Goal: Information Seeking & Learning: Learn about a topic

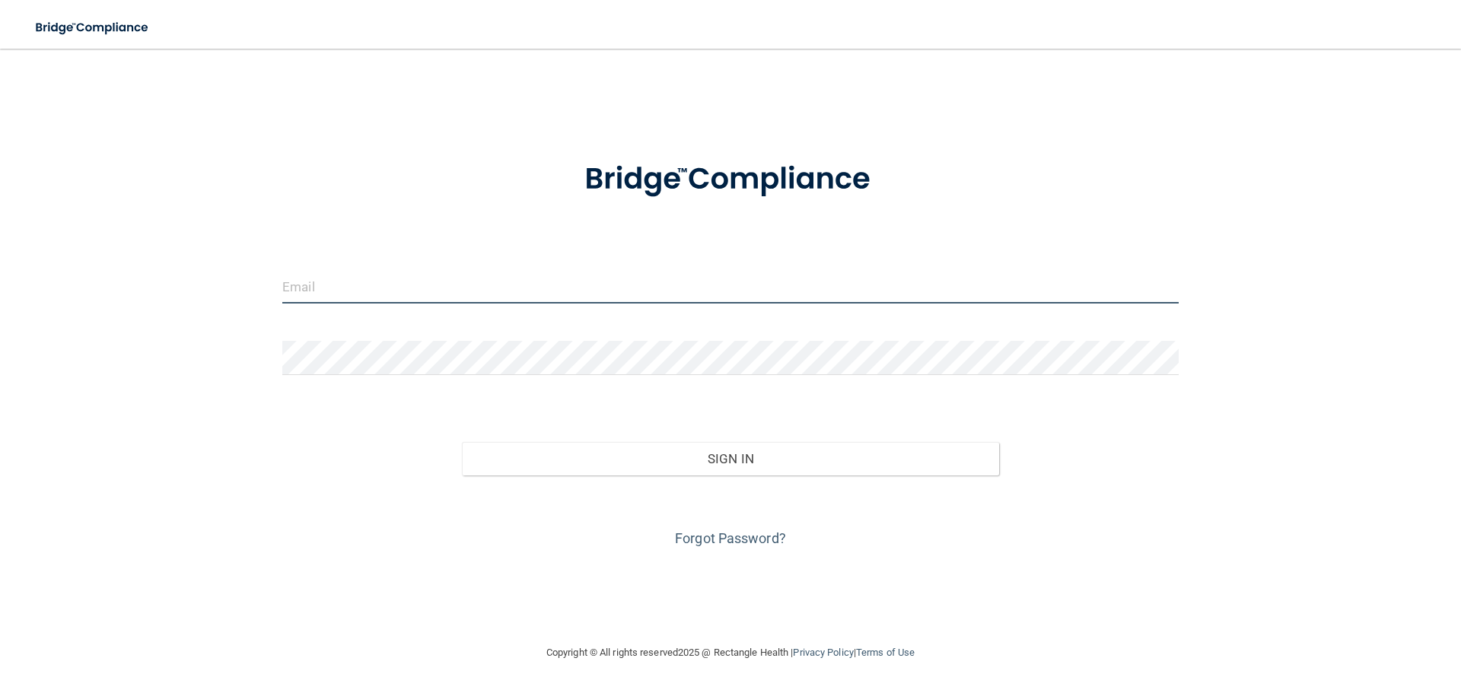
click at [391, 277] on input "email" at bounding box center [730, 286] width 896 height 34
type input "[EMAIL_ADDRESS][DOMAIN_NAME]"
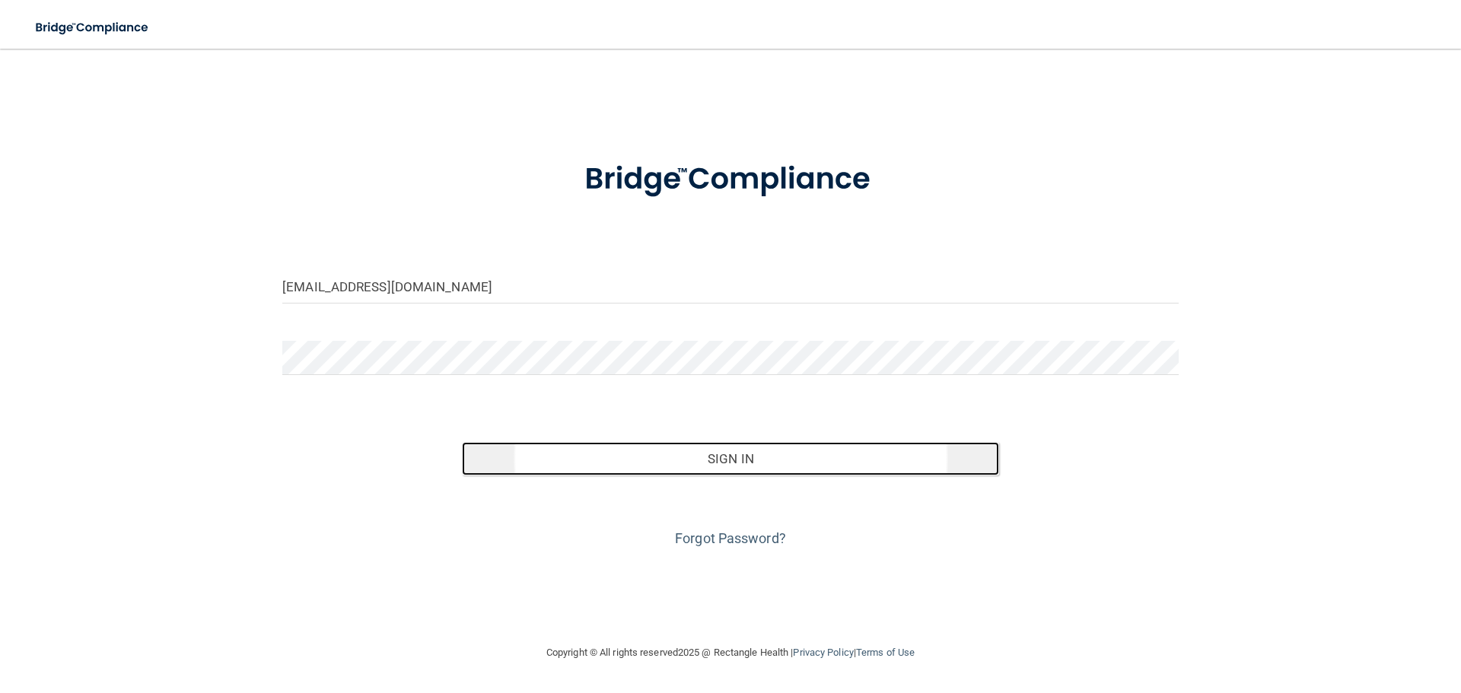
click at [703, 453] on button "Sign In" at bounding box center [731, 458] width 538 height 33
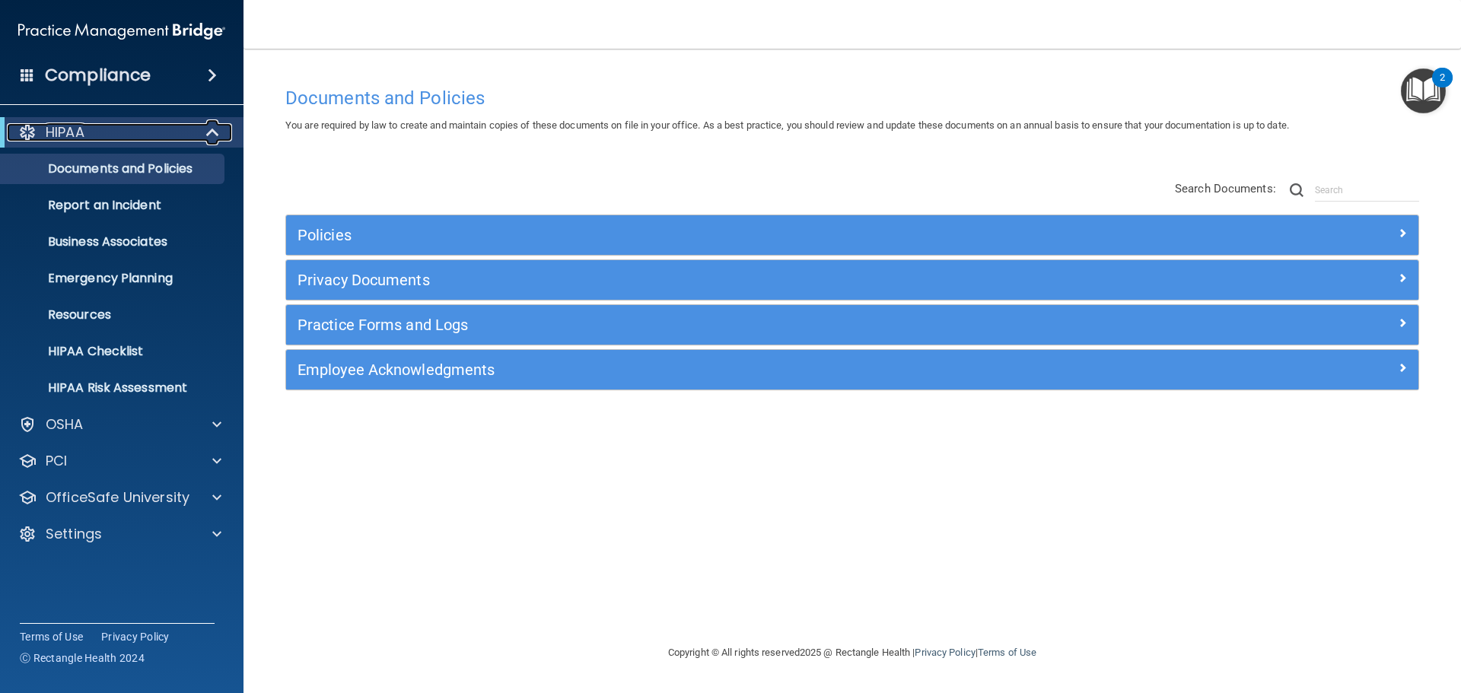
click at [186, 132] on div "HIPAA" at bounding box center [101, 132] width 188 height 18
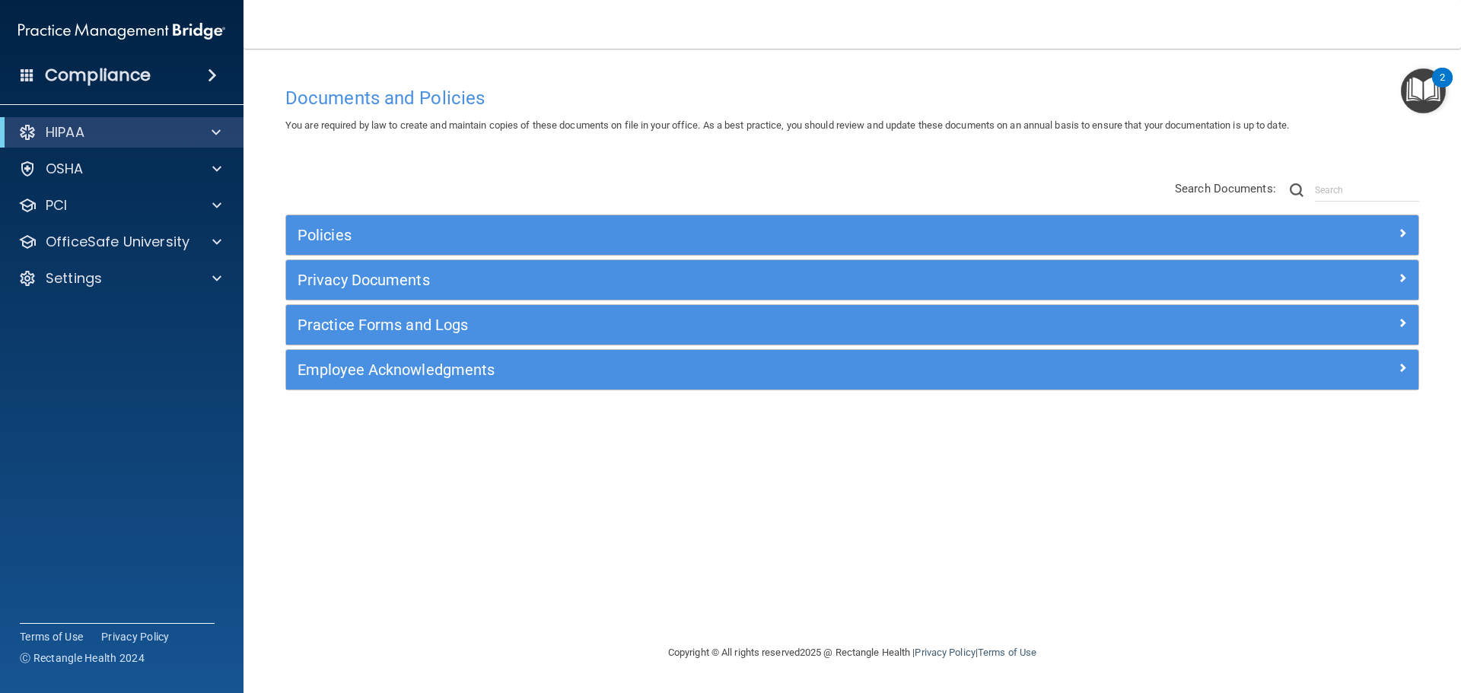
click at [19, 67] on div "Compliance" at bounding box center [121, 75] width 243 height 33
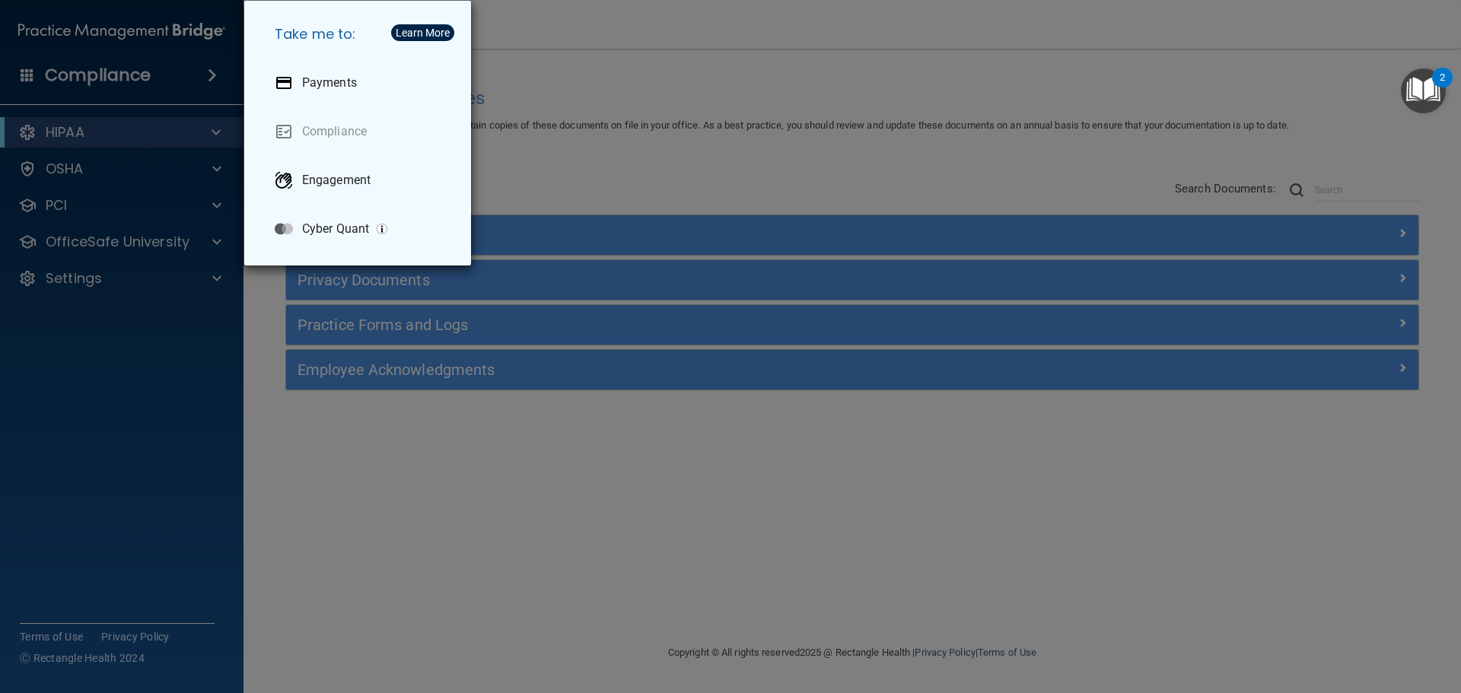
click at [571, 150] on div "Take me to: Payments Compliance Engagement Cyber Quant" at bounding box center [730, 346] width 1461 height 693
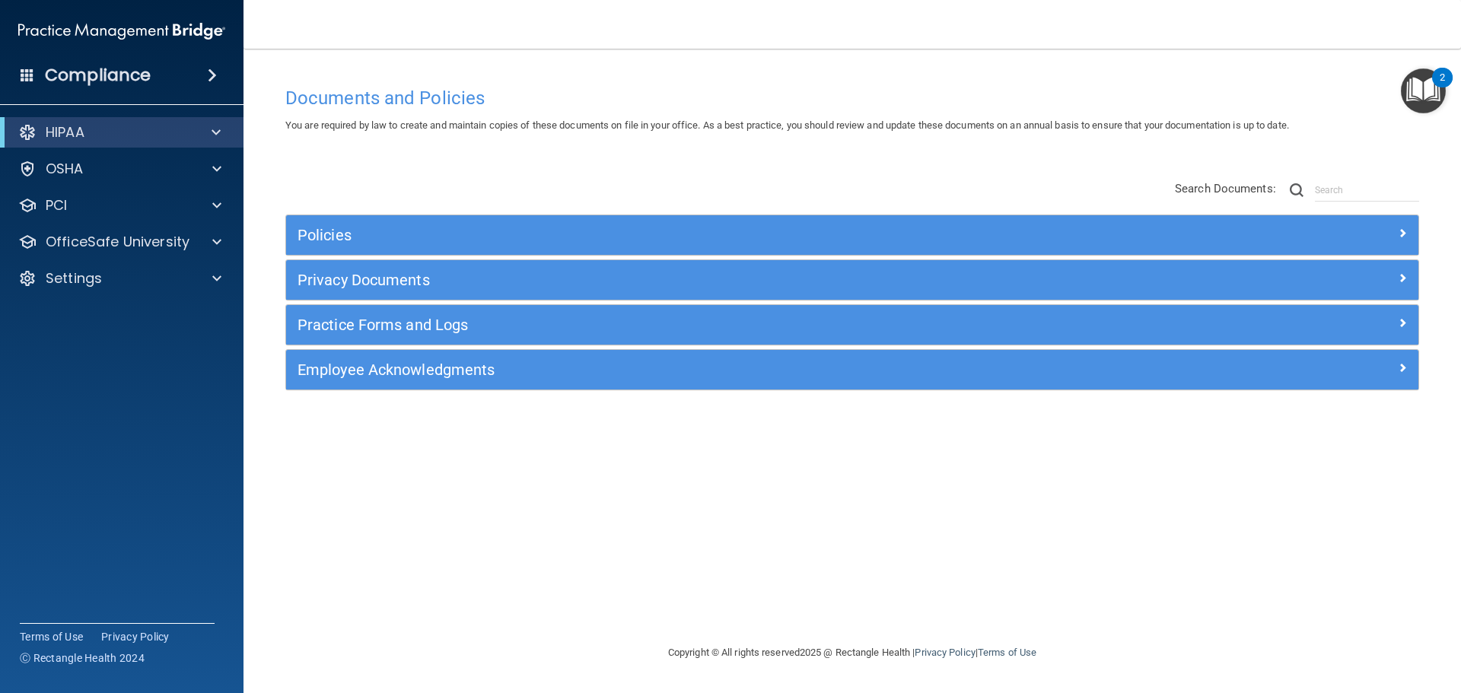
click at [24, 68] on span at bounding box center [28, 75] width 14 height 14
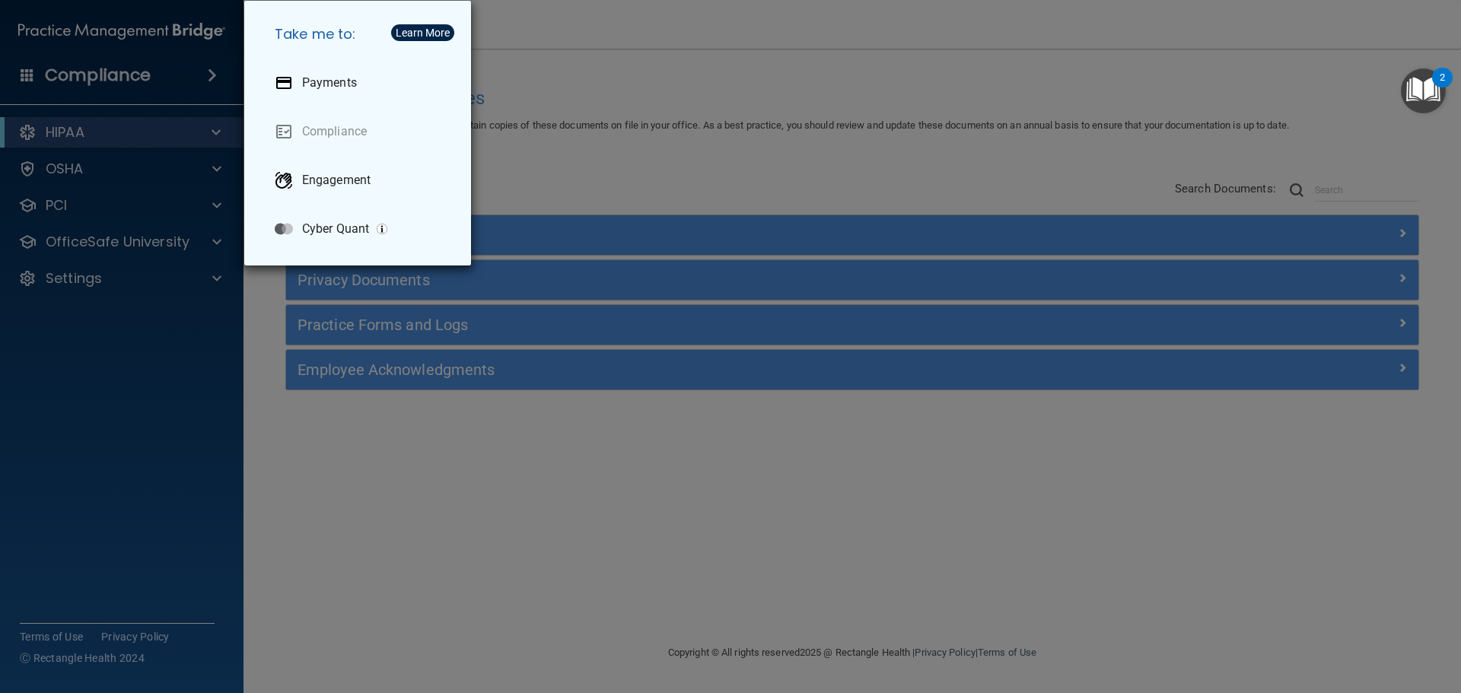
click at [587, 103] on div "Take me to: Payments Compliance Engagement Cyber Quant" at bounding box center [730, 346] width 1461 height 693
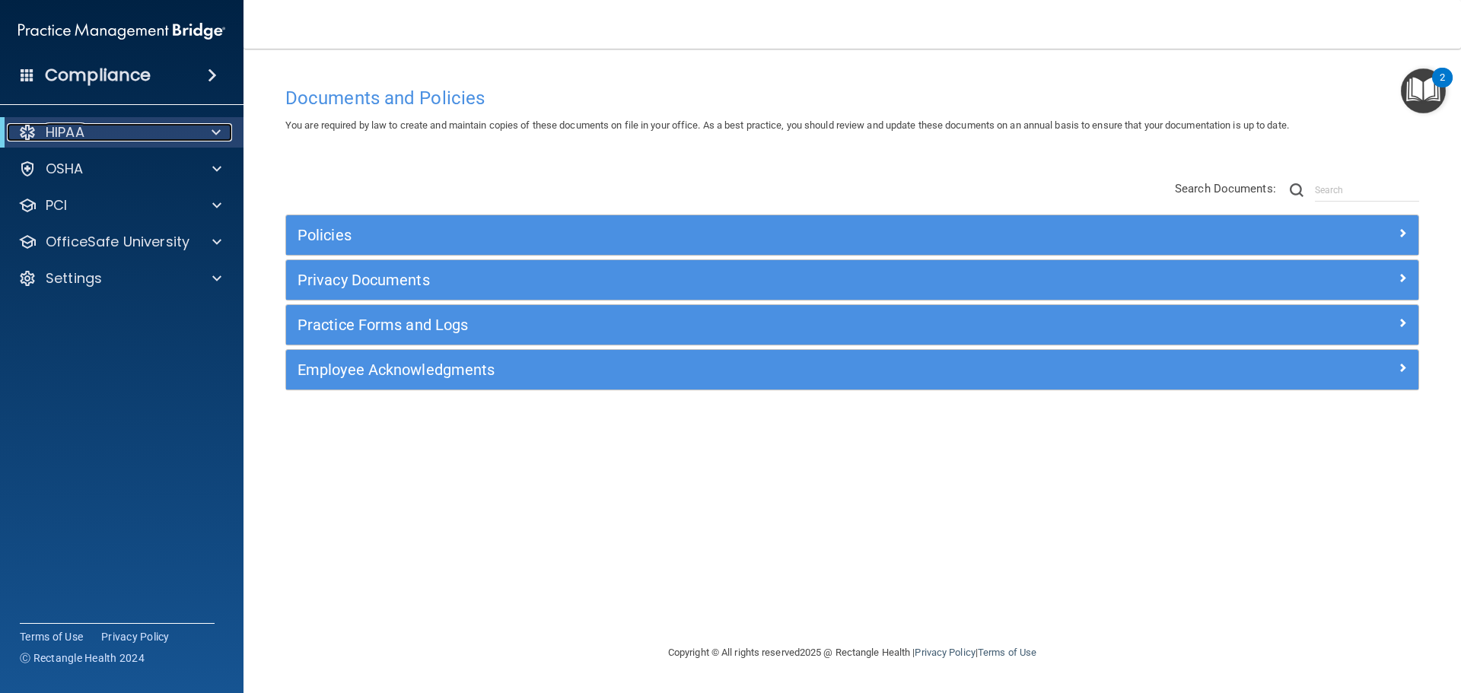
click at [81, 138] on p "HIPAA" at bounding box center [65, 132] width 39 height 18
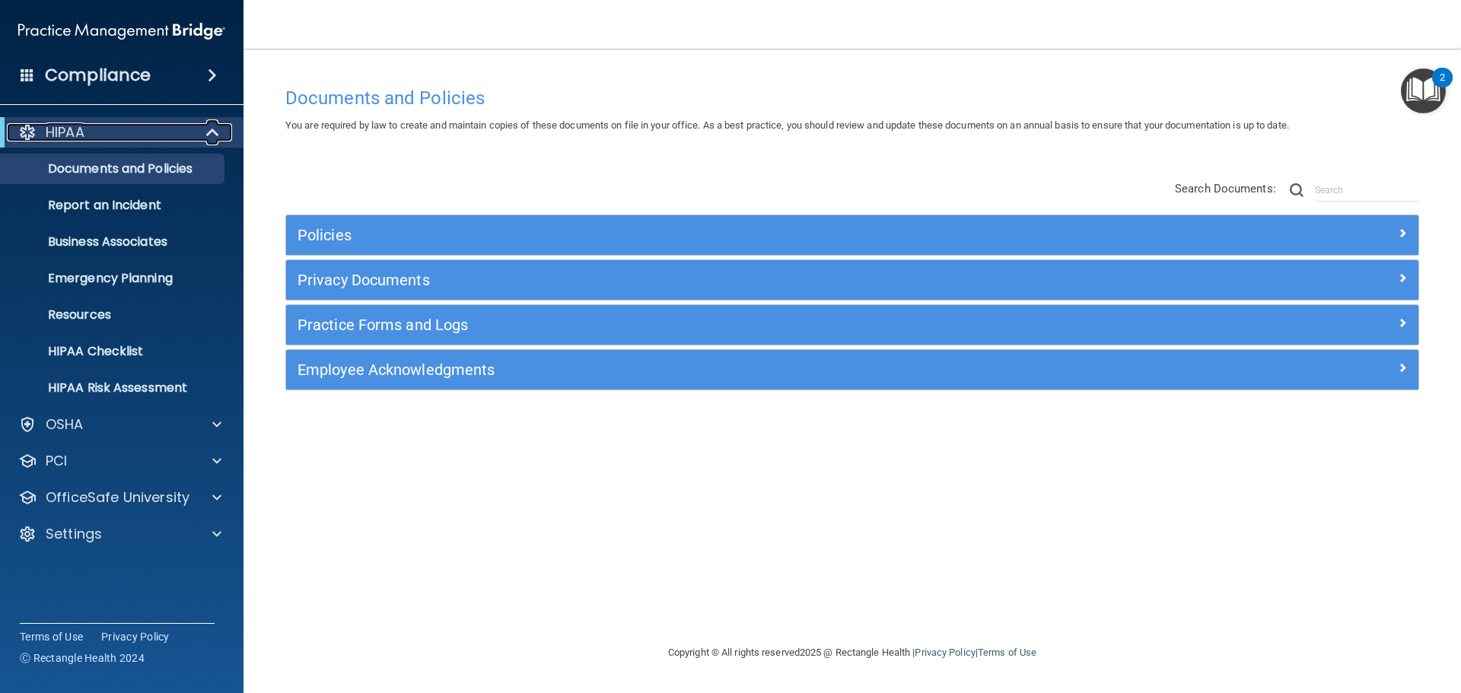
click at [91, 134] on div "HIPAA" at bounding box center [101, 132] width 188 height 18
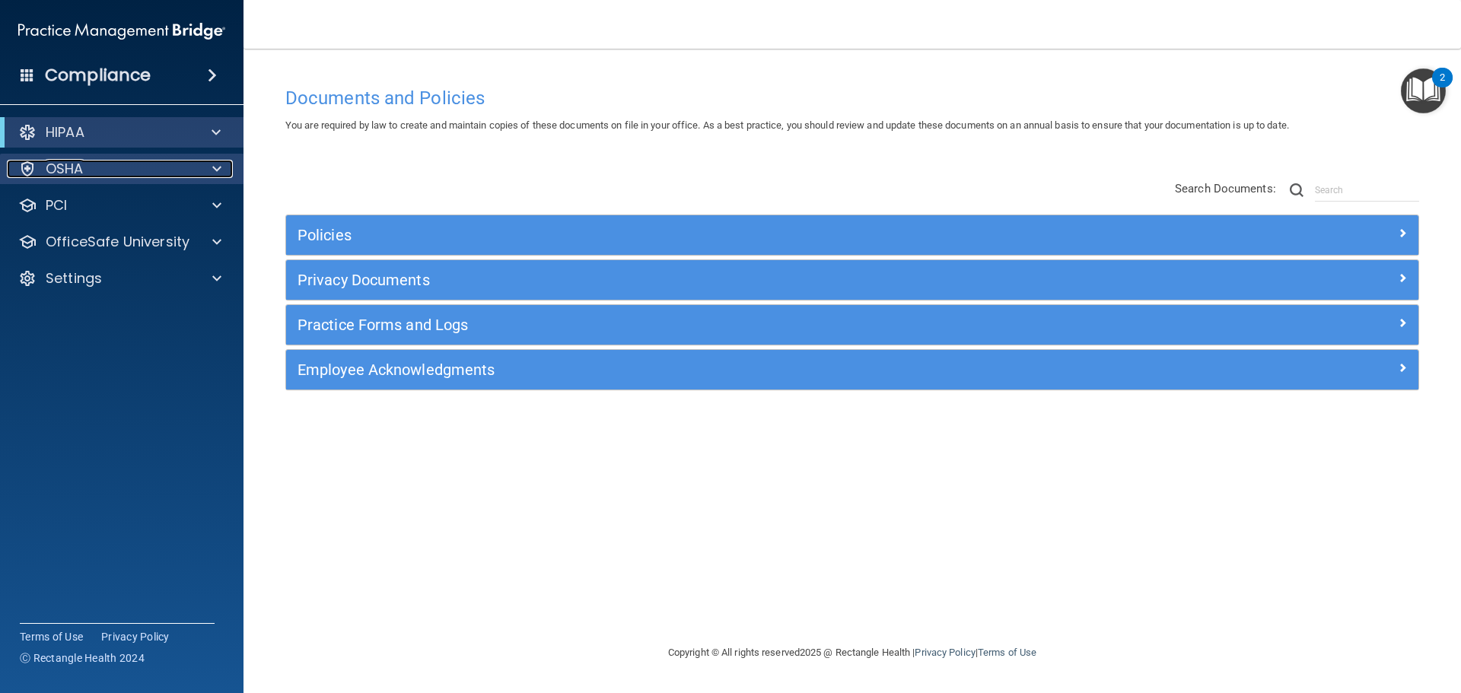
click at [92, 176] on div "OSHA" at bounding box center [101, 169] width 189 height 18
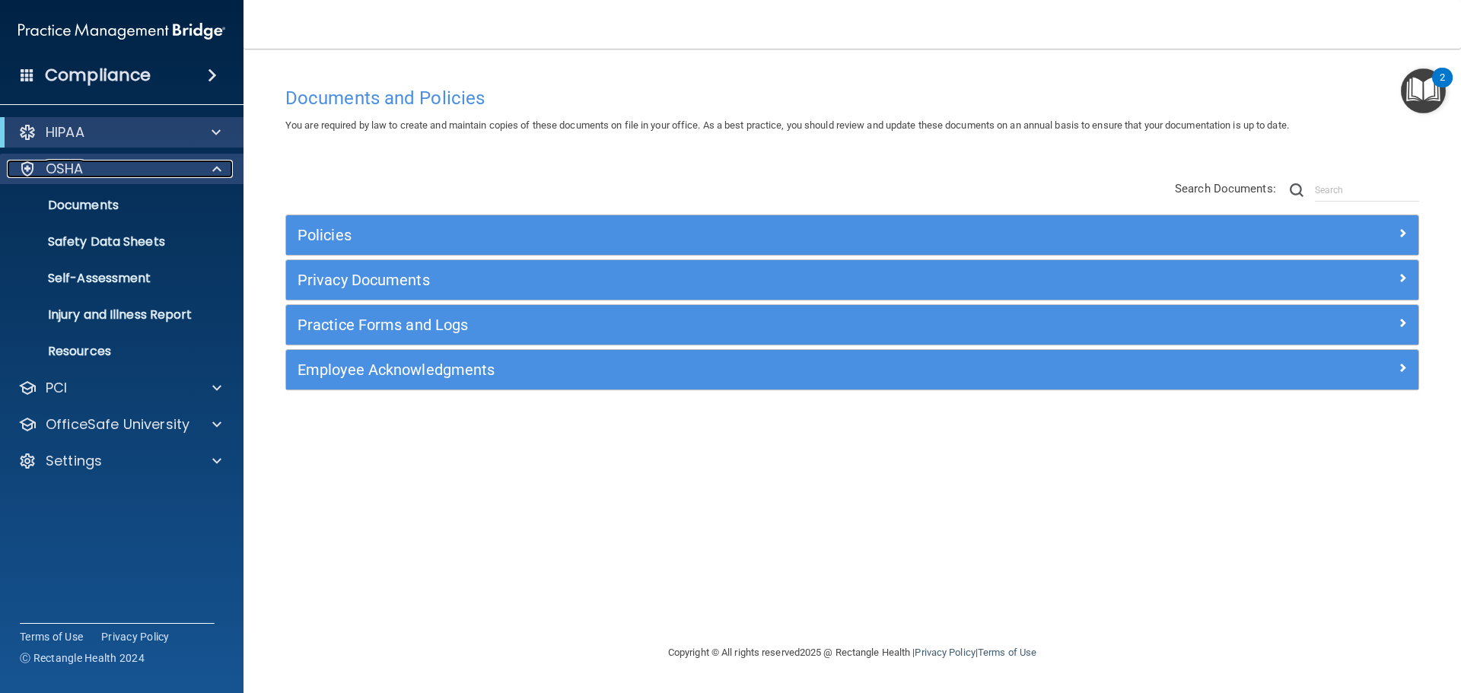
click at [92, 176] on div "OSHA" at bounding box center [101, 169] width 189 height 18
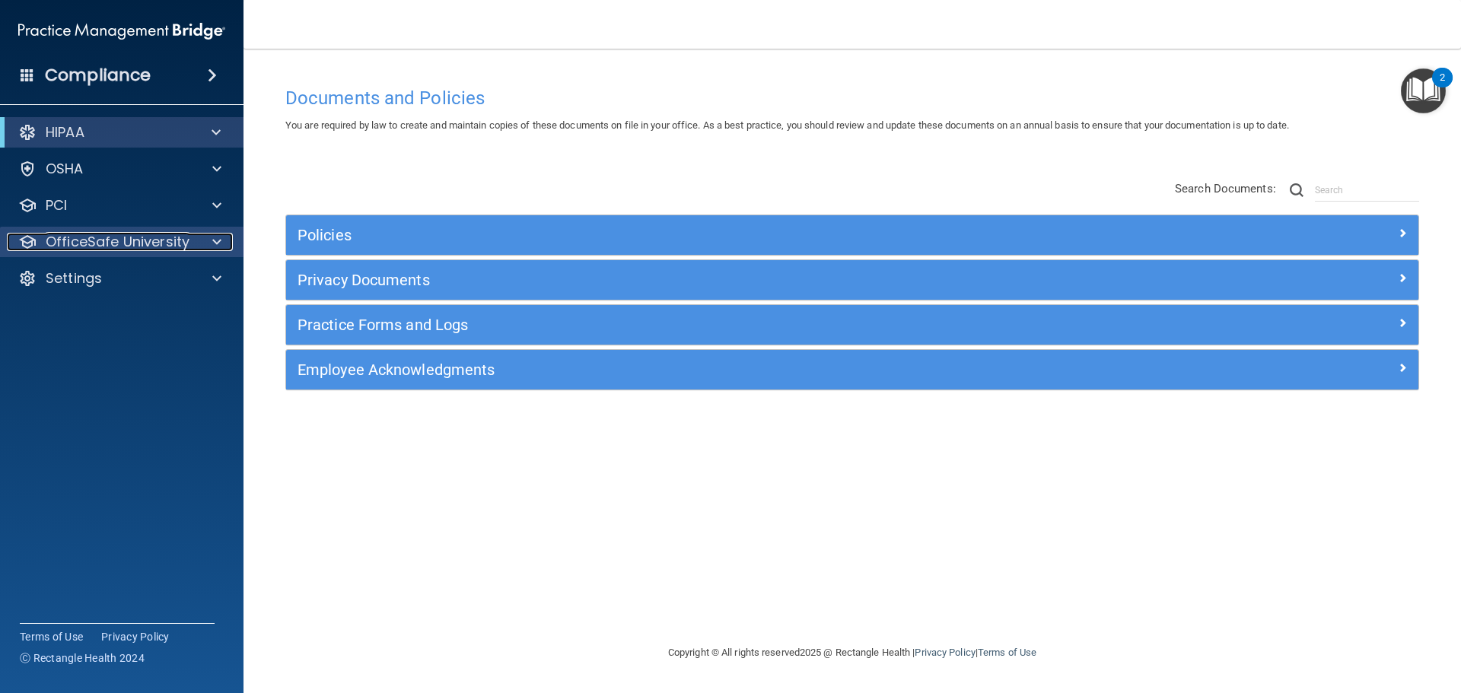
click at [145, 237] on p "OfficeSafe University" at bounding box center [118, 242] width 144 height 18
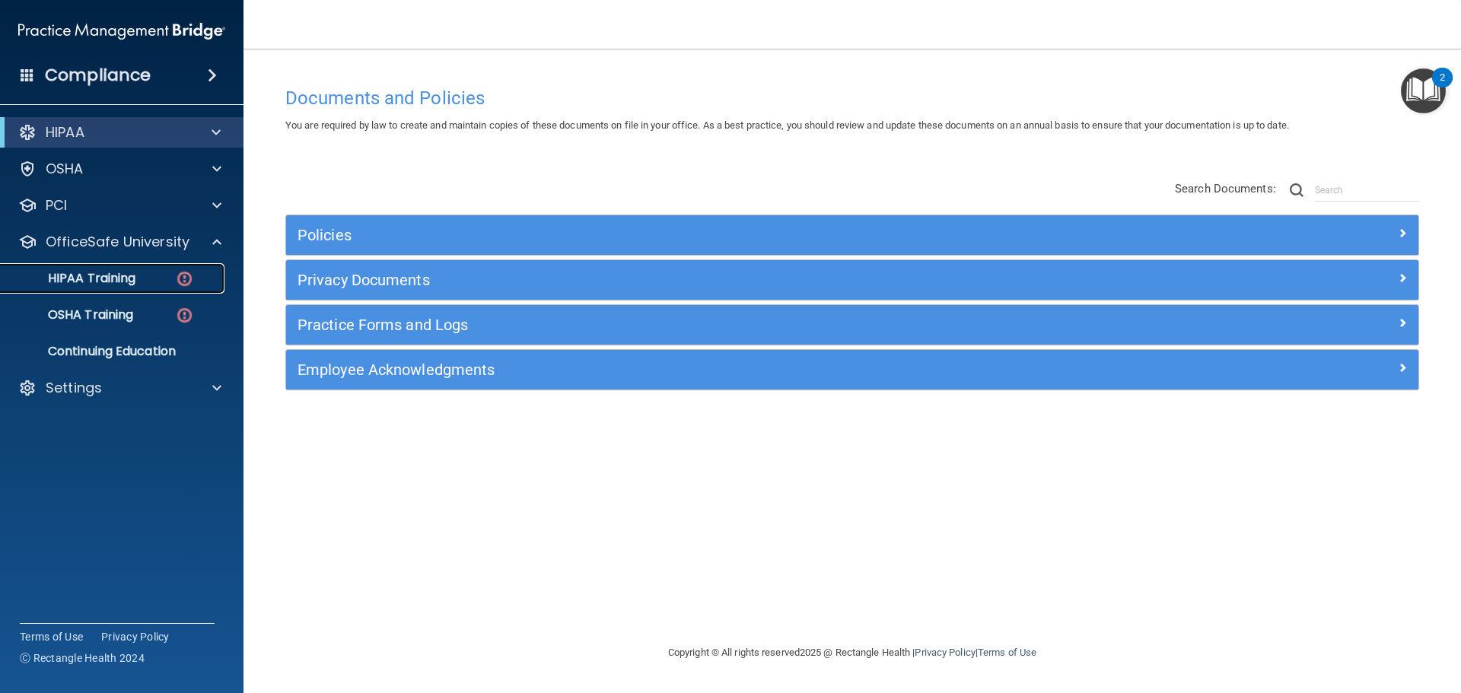
click at [143, 276] on div "HIPAA Training" at bounding box center [114, 278] width 208 height 15
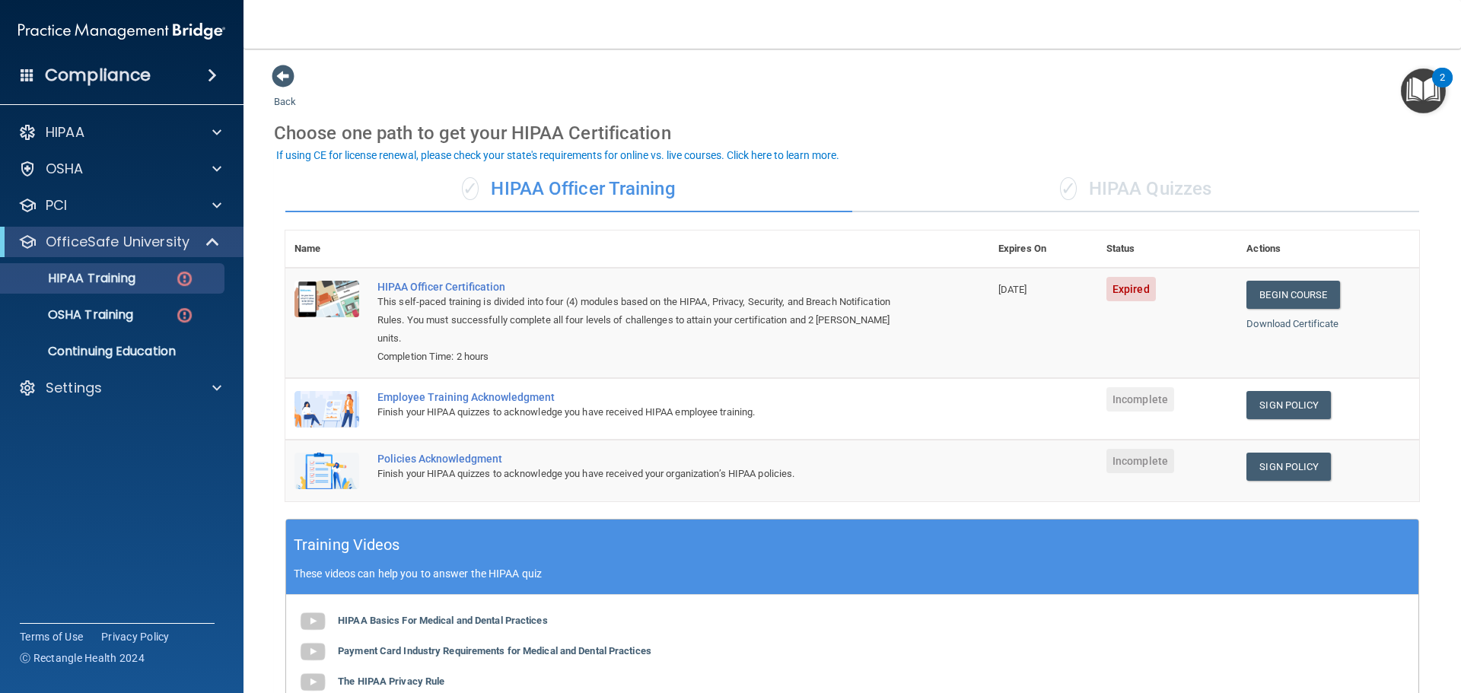
click at [1111, 189] on div "✓ HIPAA Quizzes" at bounding box center [1135, 190] width 567 height 46
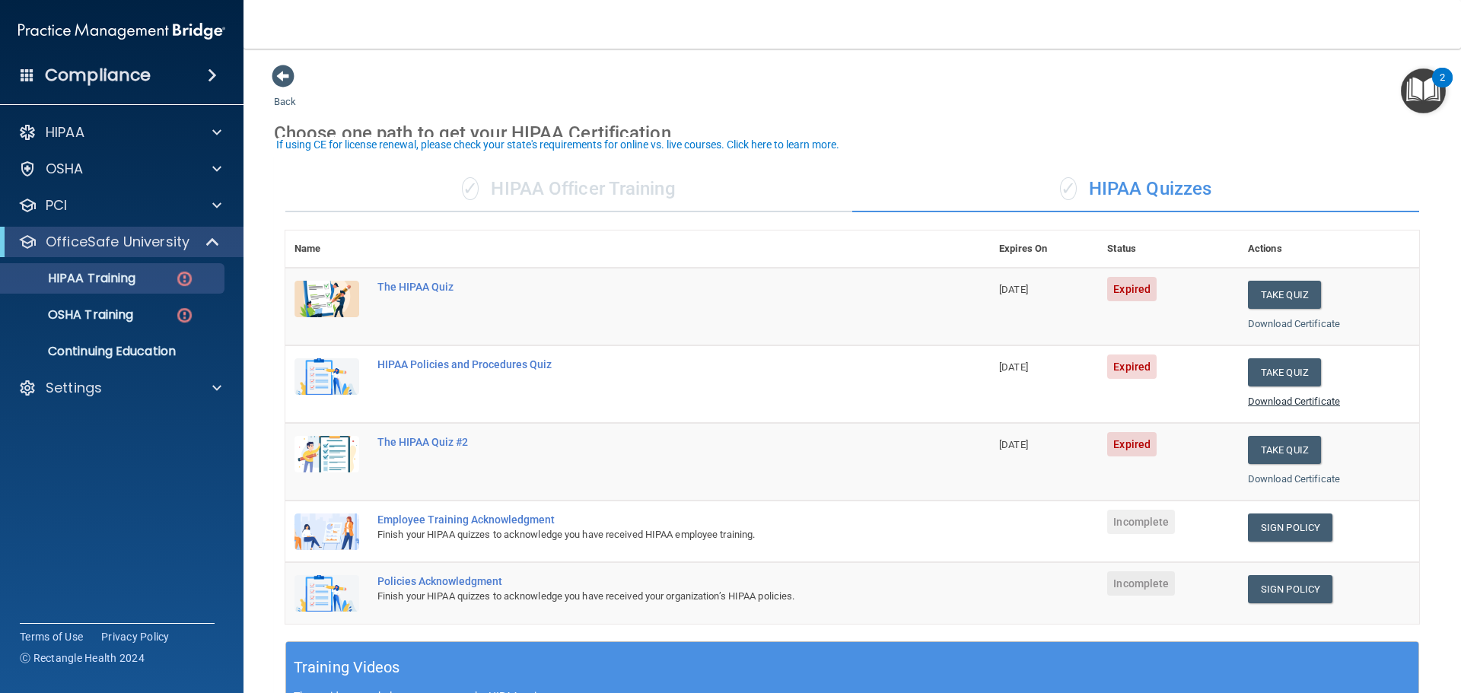
scroll to position [76, 0]
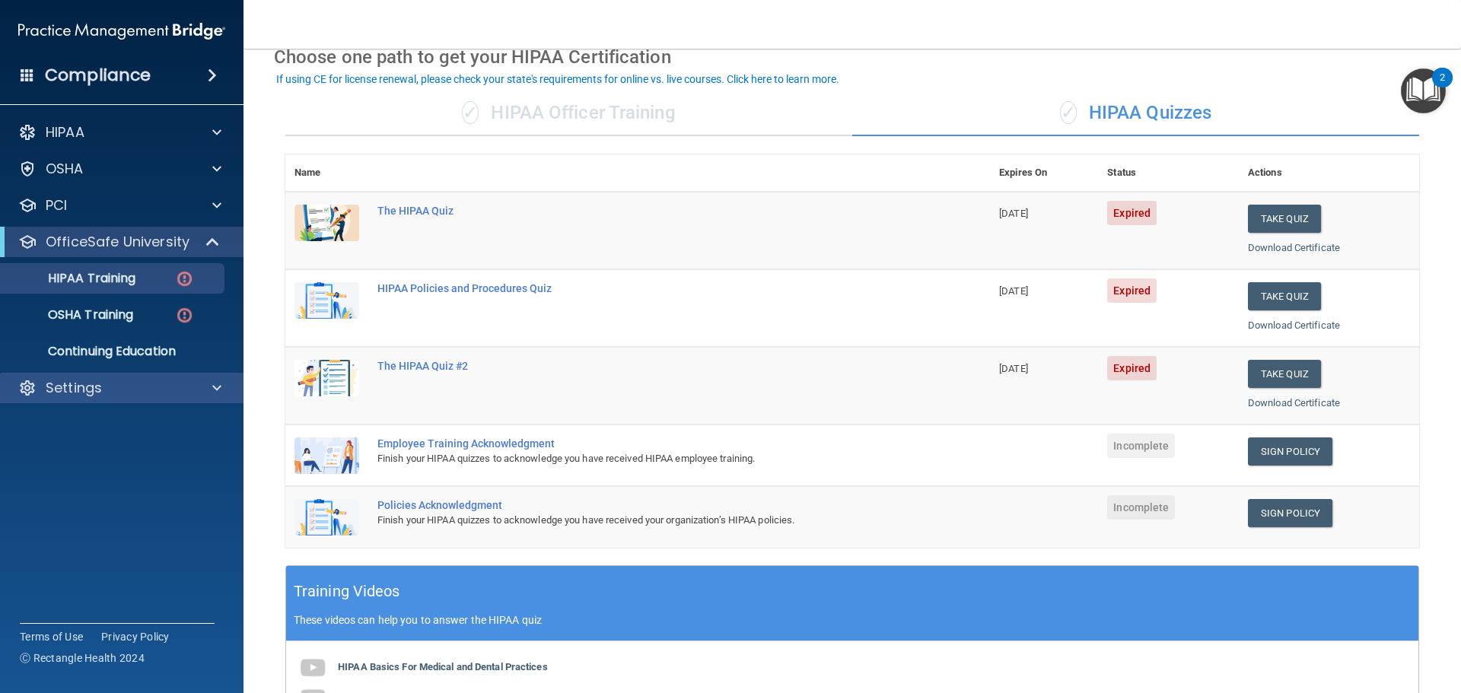
click at [114, 398] on div "Settings" at bounding box center [122, 388] width 244 height 30
click at [198, 389] on div at bounding box center [215, 388] width 38 height 18
click at [180, 394] on div "Settings" at bounding box center [101, 388] width 189 height 18
click at [647, 131] on div "✓ HIPAA Officer Training" at bounding box center [568, 114] width 567 height 46
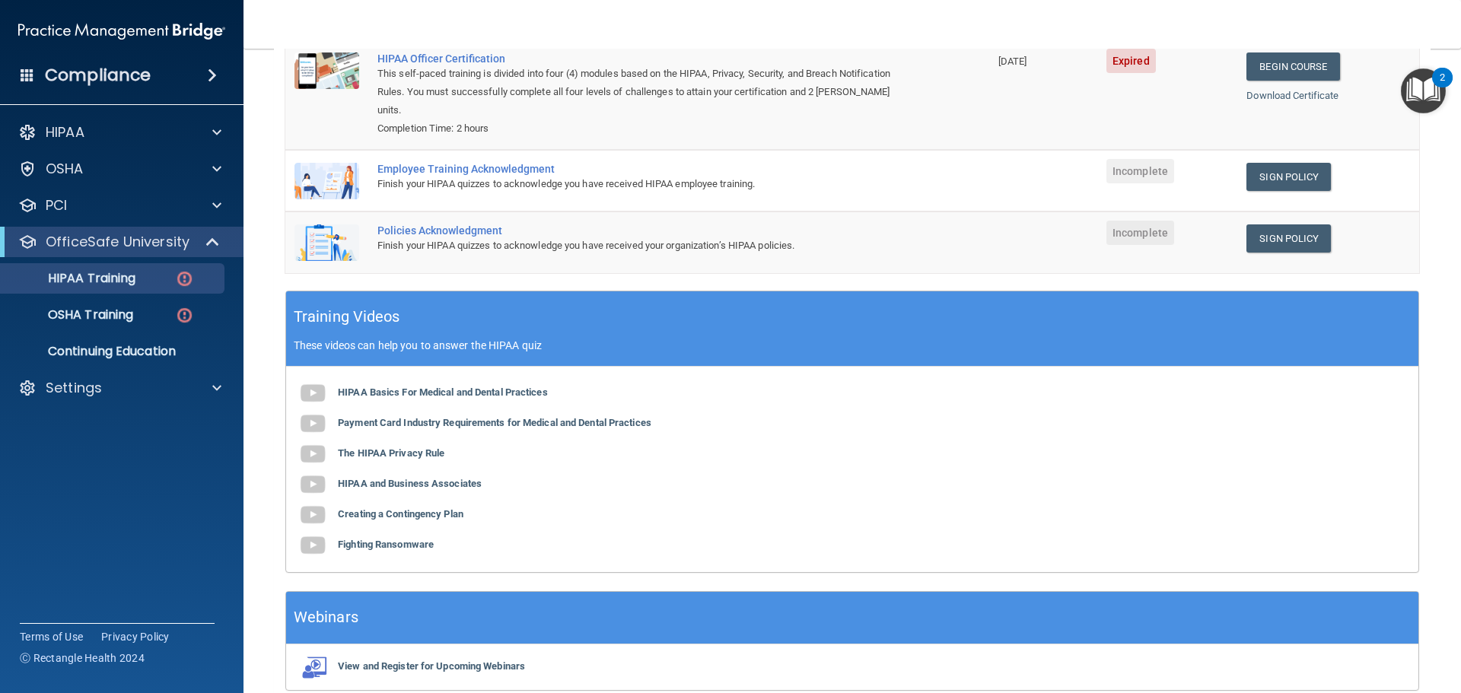
scroll to position [0, 0]
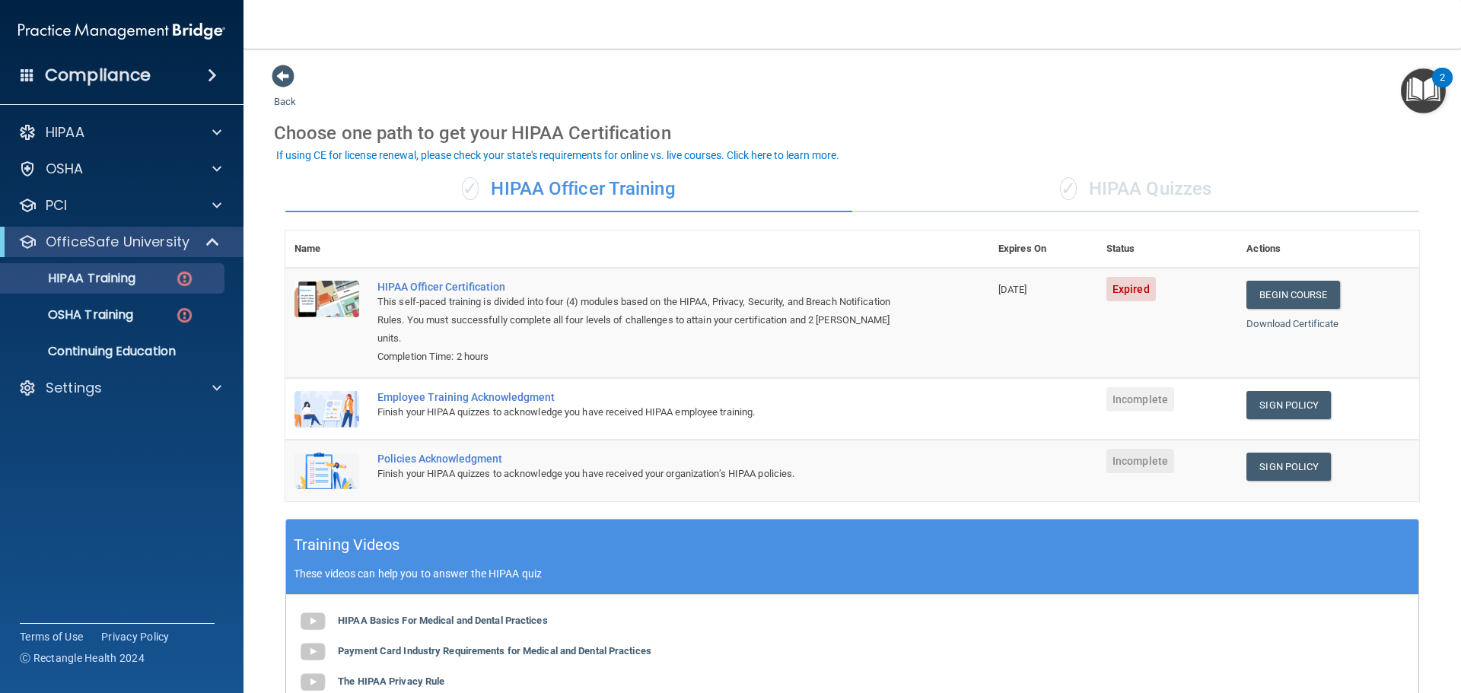
click at [1118, 195] on div "✓ HIPAA Quizzes" at bounding box center [1135, 190] width 567 height 46
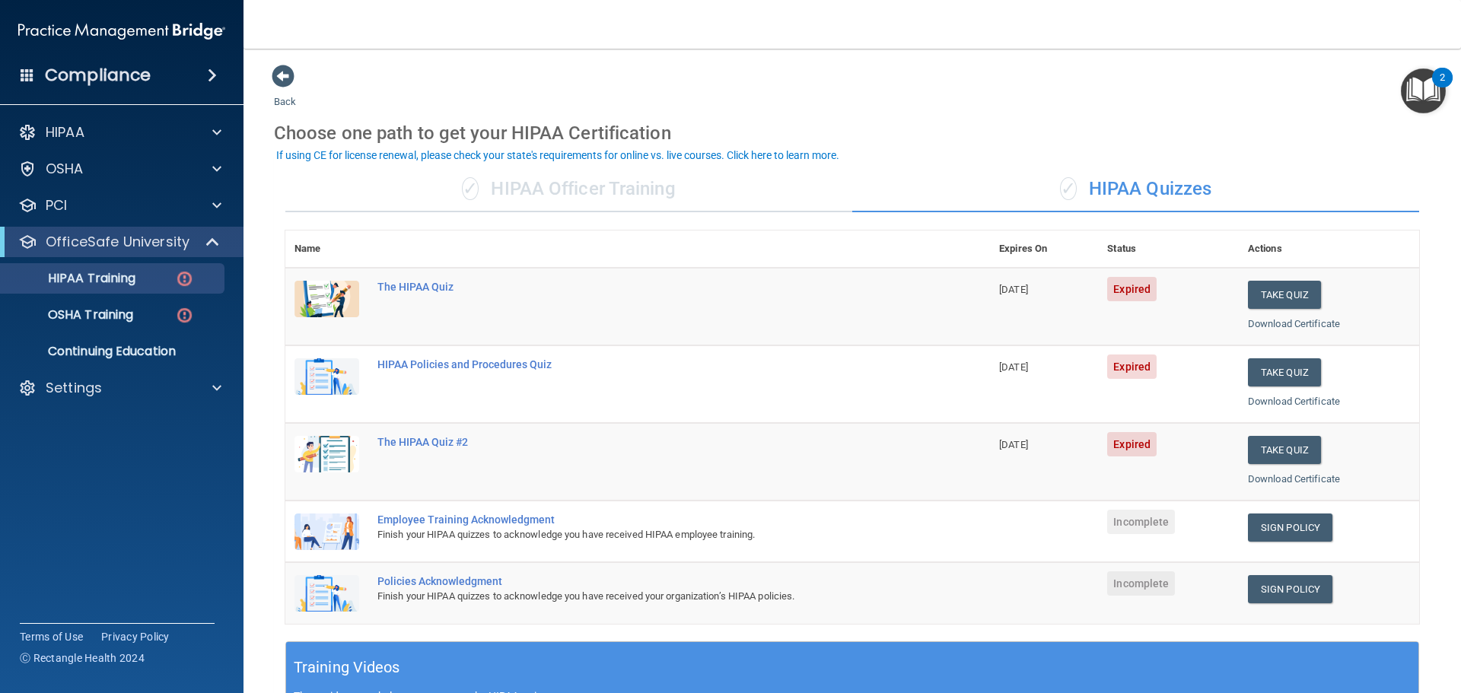
click at [618, 205] on div "✓ HIPAA Officer Training" at bounding box center [568, 190] width 567 height 46
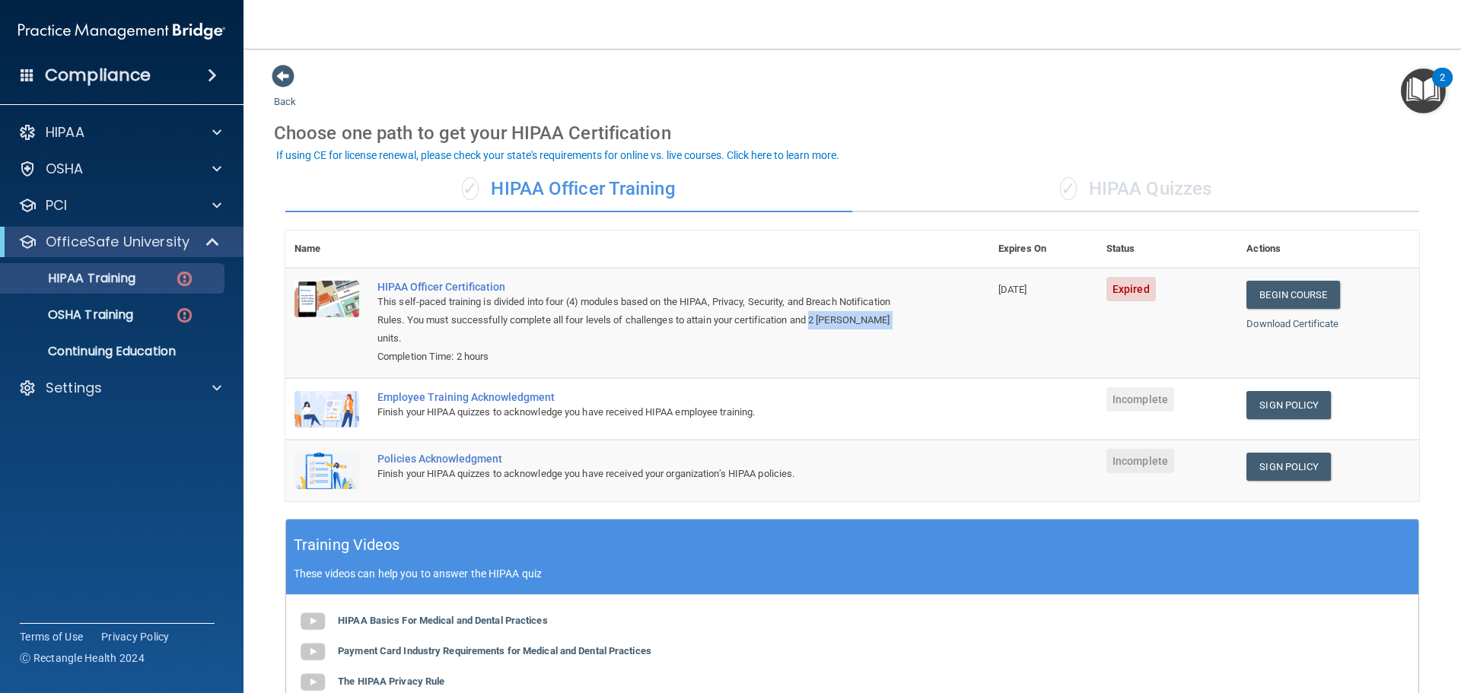
drag, startPoint x: 898, startPoint y: 318, endPoint x: 816, endPoint y: 323, distance: 83.1
click at [816, 323] on div "This self-paced training is divided into four (4) modules based on the HIPAA, P…" at bounding box center [645, 320] width 536 height 55
click at [815, 294] on div "This self-paced training is divided into four (4) modules based on the HIPAA, P…" at bounding box center [645, 320] width 536 height 55
click at [905, 81] on div "Back Choose one path to get your HIPAA Certification ✓ HIPAA Officer Training ✓…" at bounding box center [852, 497] width 1156 height 866
click at [1102, 192] on div "✓ HIPAA Quizzes" at bounding box center [1135, 190] width 567 height 46
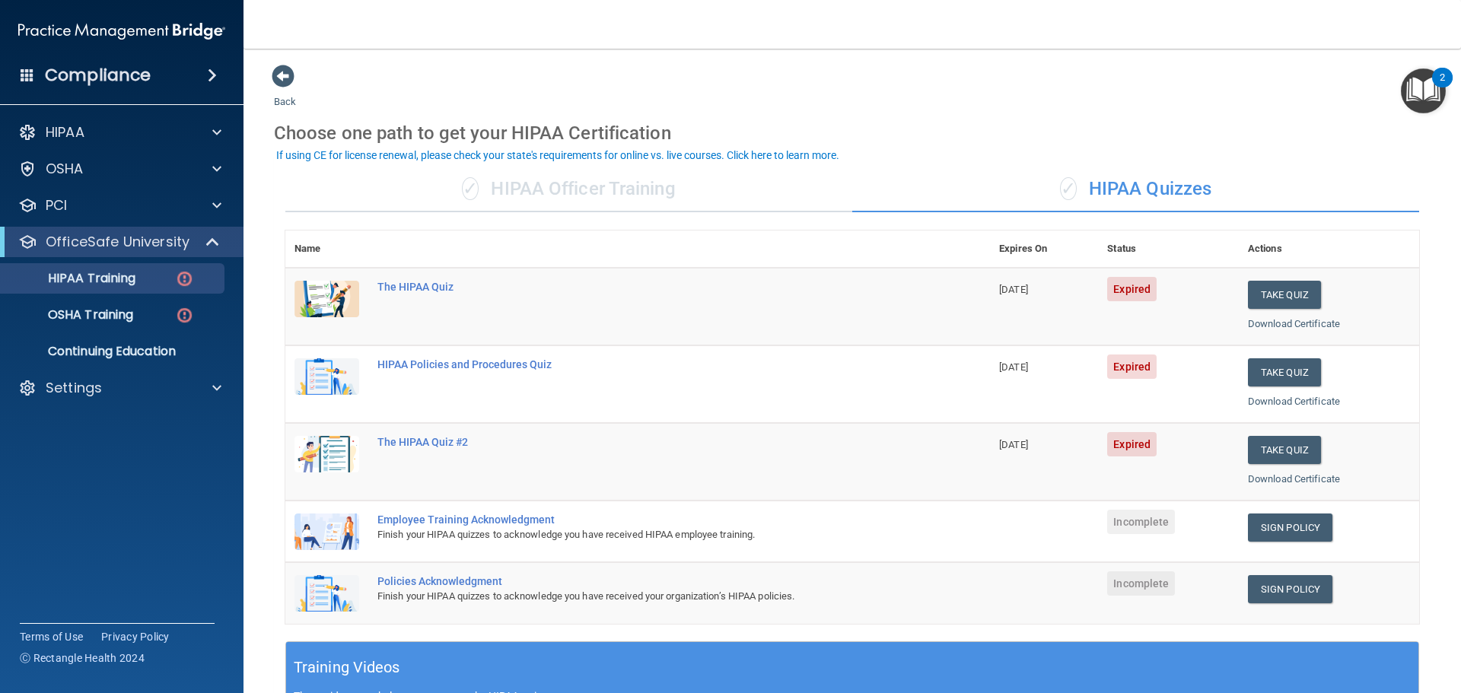
click at [733, 181] on div "✓ HIPAA Officer Training" at bounding box center [568, 190] width 567 height 46
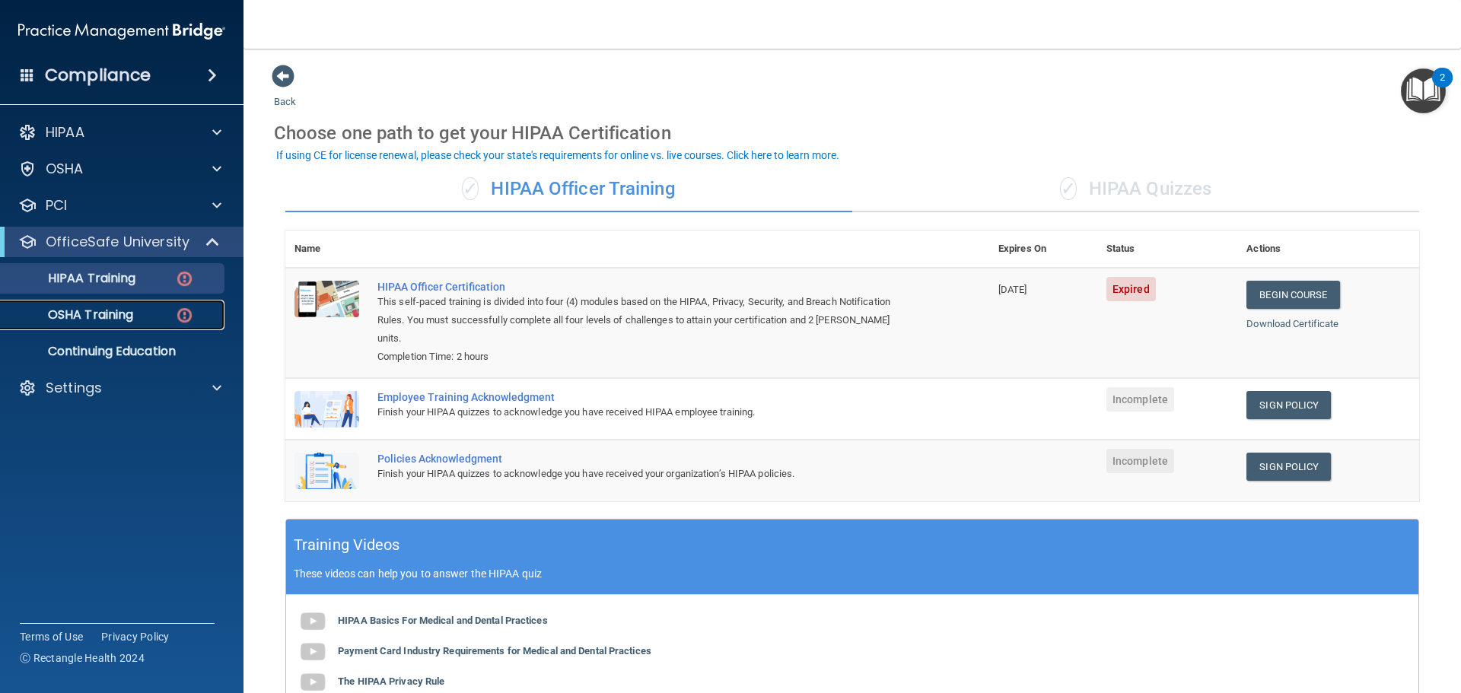
click at [195, 320] on div "OSHA Training" at bounding box center [114, 314] width 208 height 15
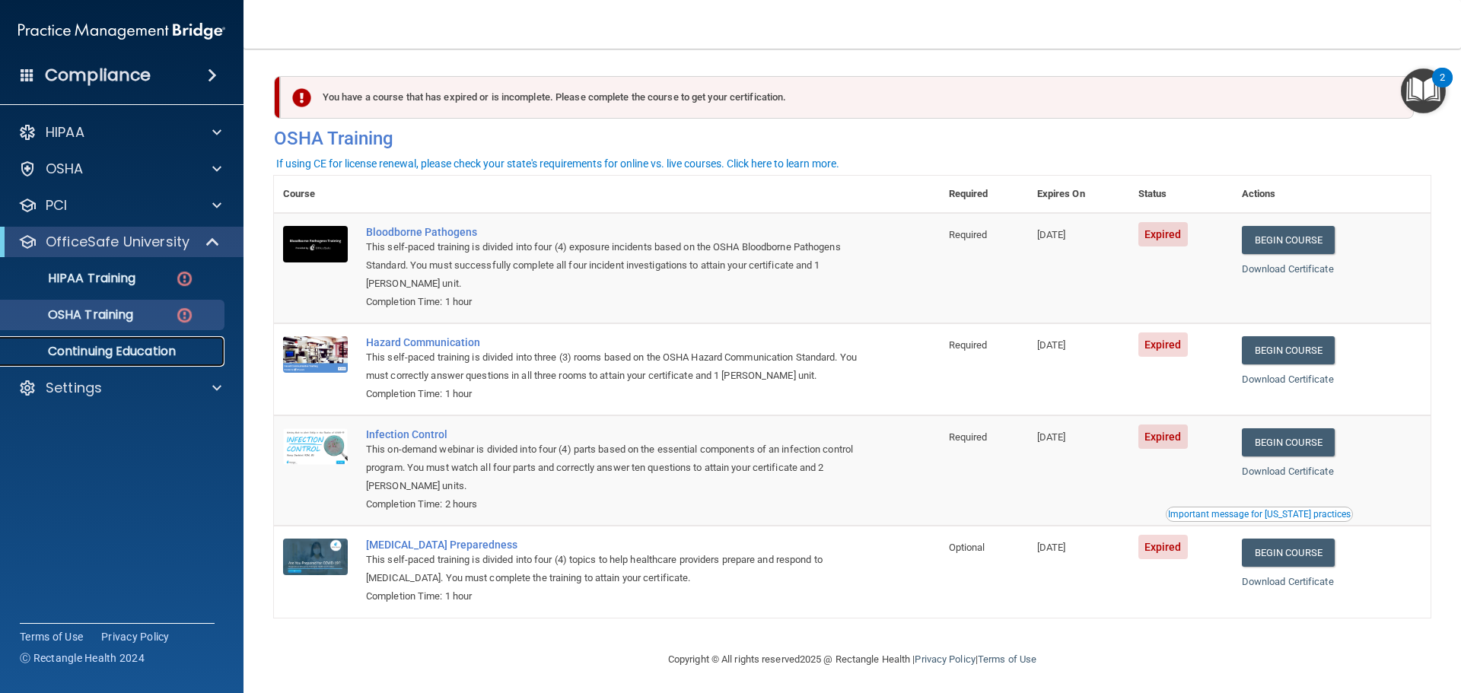
click at [93, 344] on p "Continuing Education" at bounding box center [114, 351] width 208 height 15
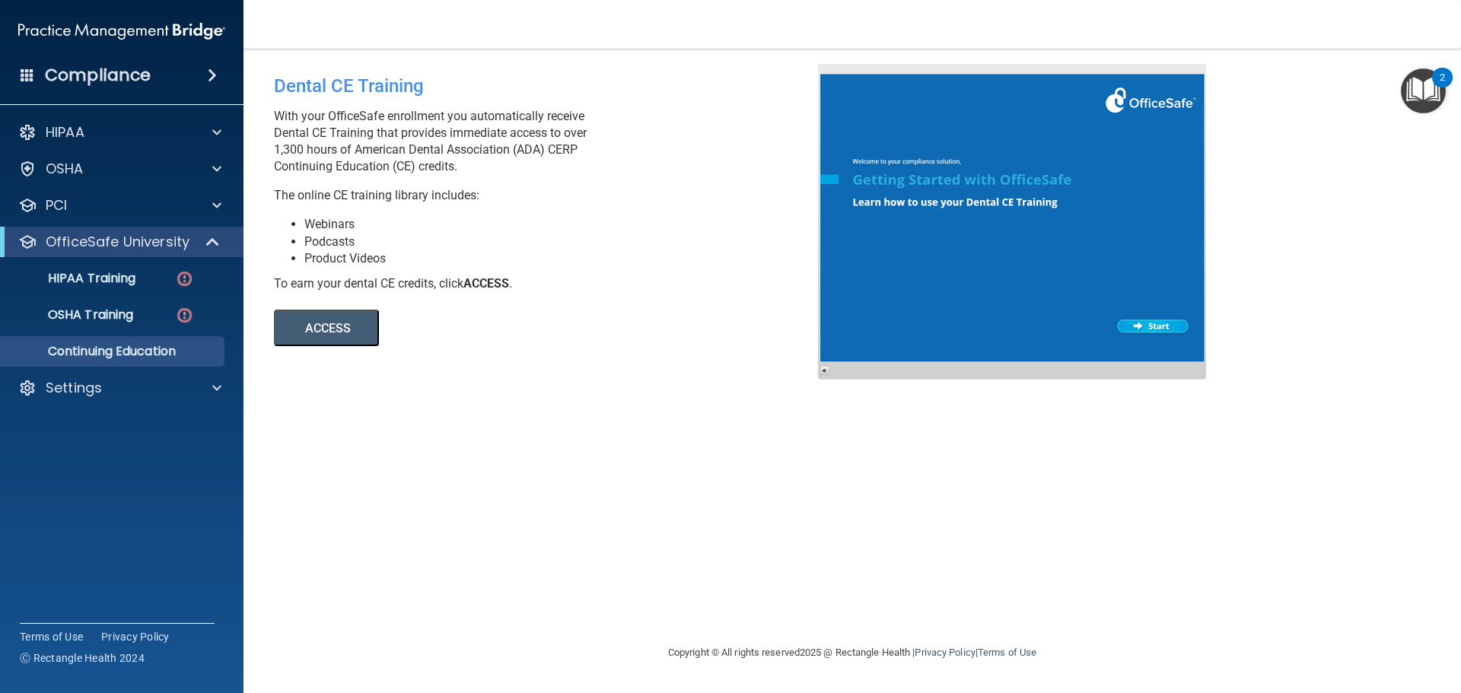
drag, startPoint x: 270, startPoint y: 151, endPoint x: 544, endPoint y: 170, distance: 274.5
click at [544, 170] on div "Dental CE Training With your OfficeSafe enrollment you automatically receive De…" at bounding box center [551, 205] width 578 height 282
click at [534, 167] on p "With your OfficeSafe enrollment you automatically receive Dental CE Training th…" at bounding box center [551, 141] width 555 height 67
click at [316, 326] on button "ACCESS" at bounding box center [326, 328] width 105 height 37
click at [469, 166] on p "With your OfficeSafe enrollment you automatically receive Dental CE Training th…" at bounding box center [551, 141] width 555 height 67
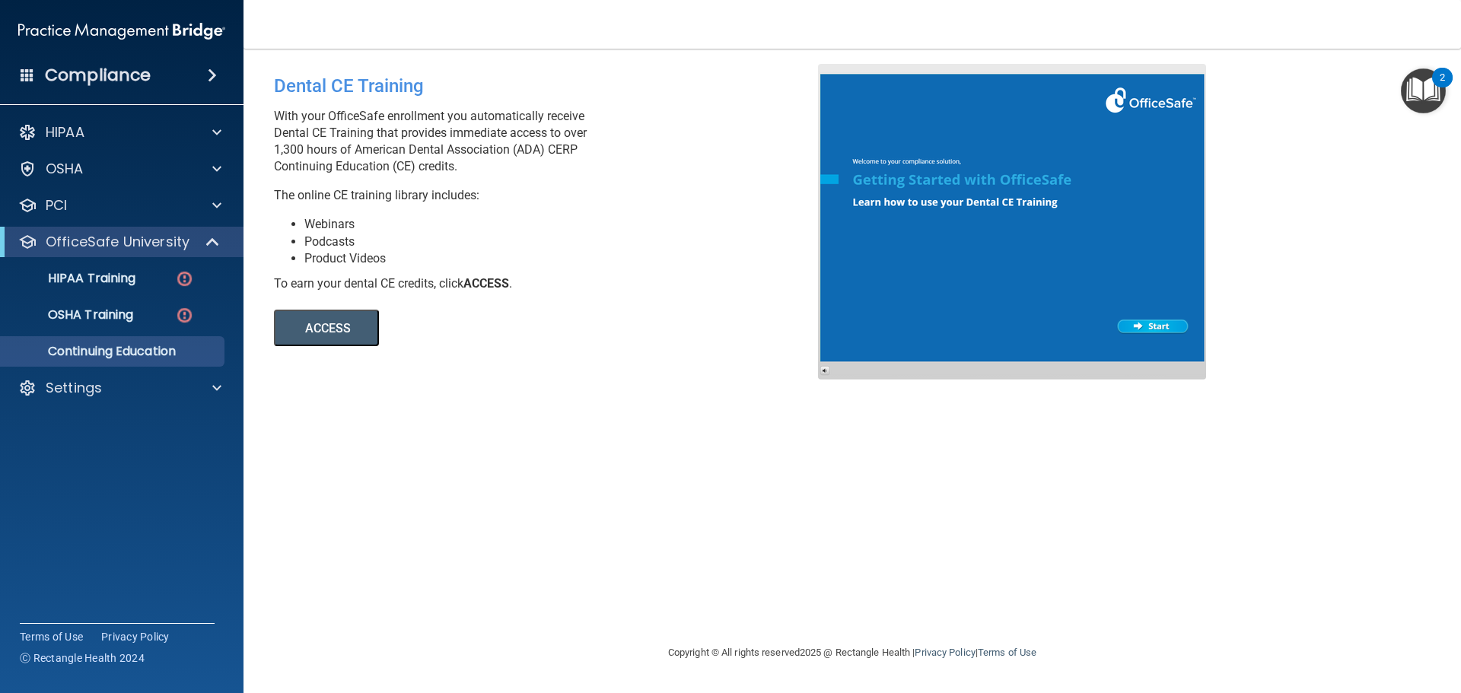
drag, startPoint x: 265, startPoint y: 148, endPoint x: 465, endPoint y: 159, distance: 199.6
click at [465, 159] on div "Dental CE Training With your OfficeSafe enrollment you automatically receive De…" at bounding box center [551, 205] width 578 height 282
click at [466, 161] on p "With your OfficeSafe enrollment you automatically receive Dental CE Training th…" at bounding box center [551, 141] width 555 height 67
click at [148, 250] on p "OfficeSafe University" at bounding box center [118, 242] width 144 height 18
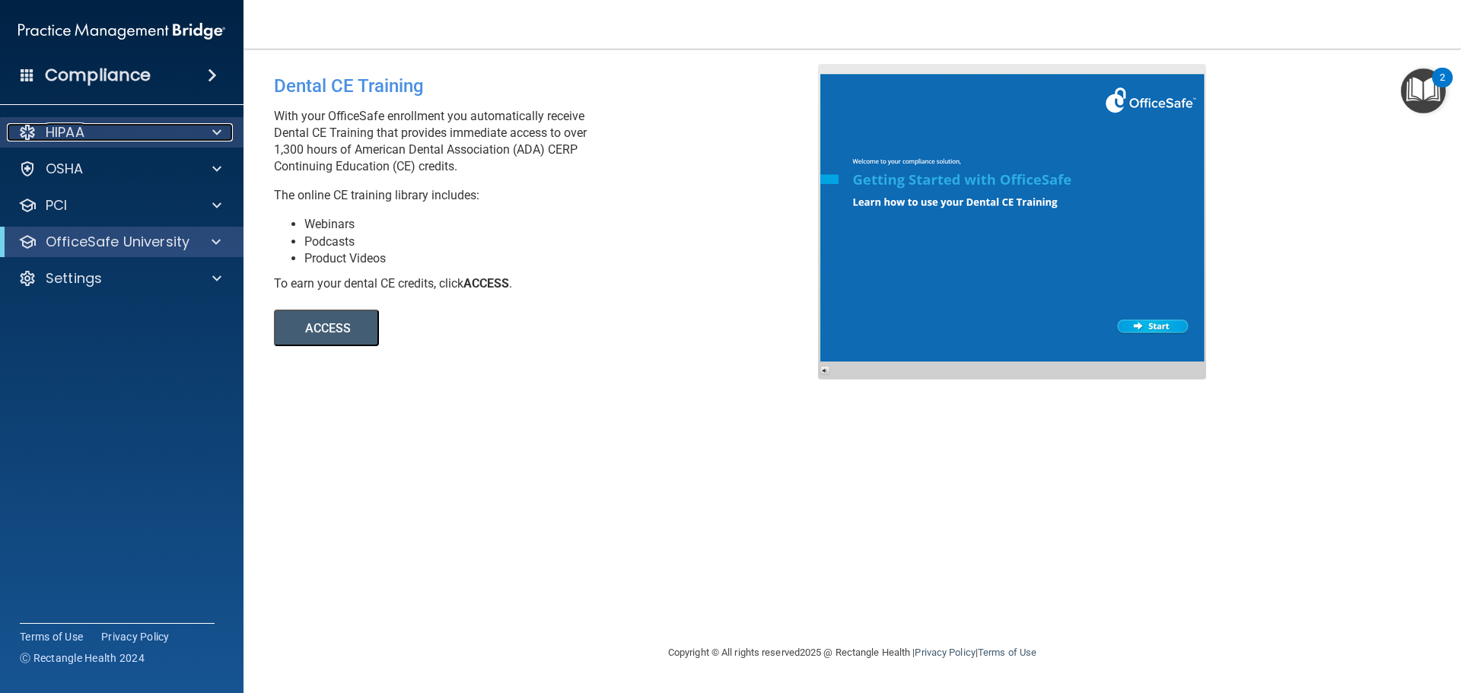
click at [154, 125] on div "HIPAA" at bounding box center [101, 132] width 189 height 18
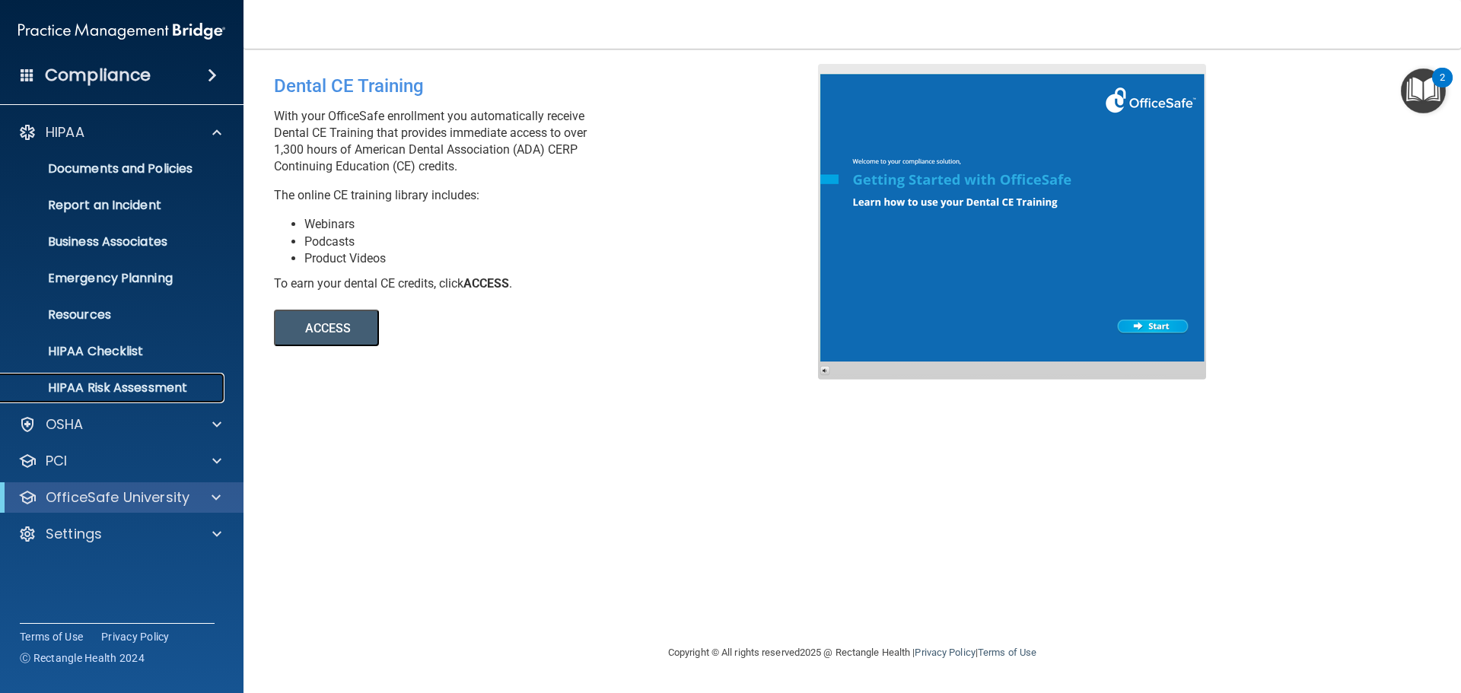
click at [141, 377] on link "HIPAA Risk Assessment" at bounding box center [105, 388] width 240 height 30
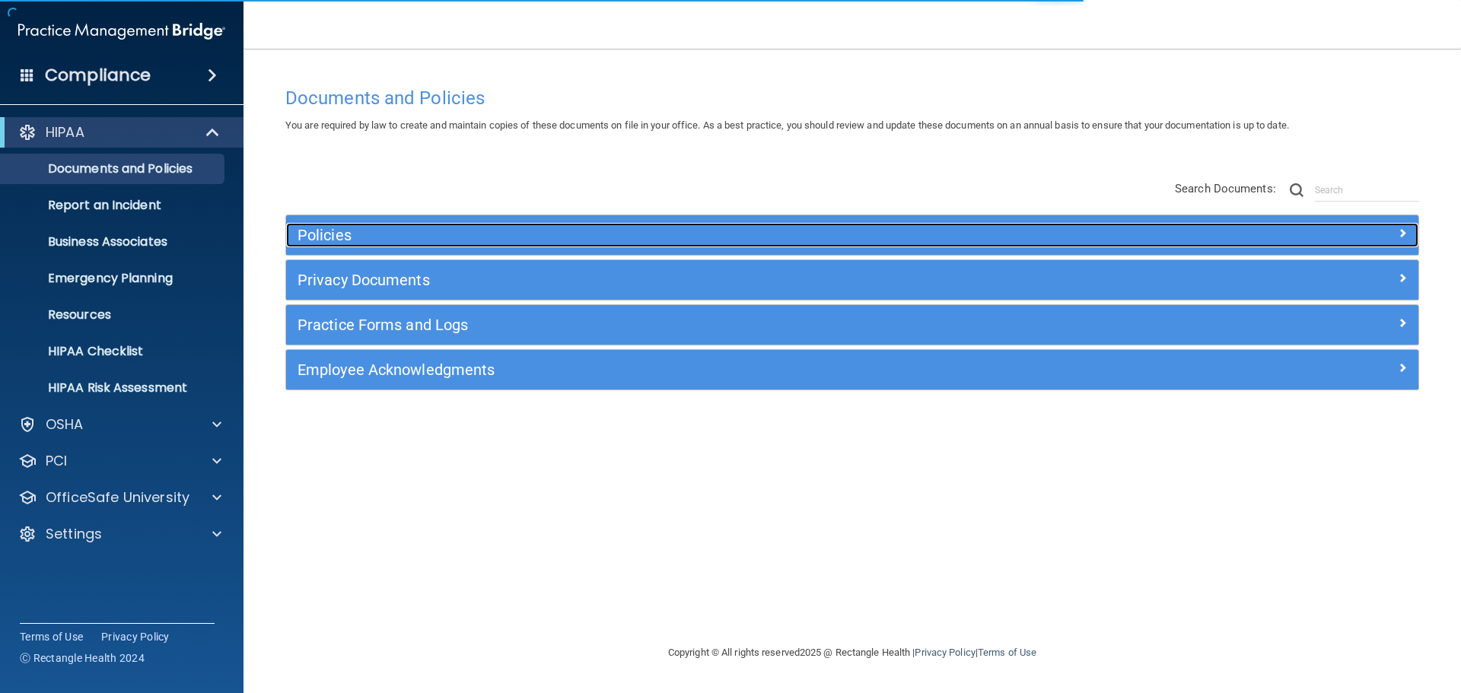
click at [668, 243] on h5 "Policies" at bounding box center [710, 235] width 826 height 17
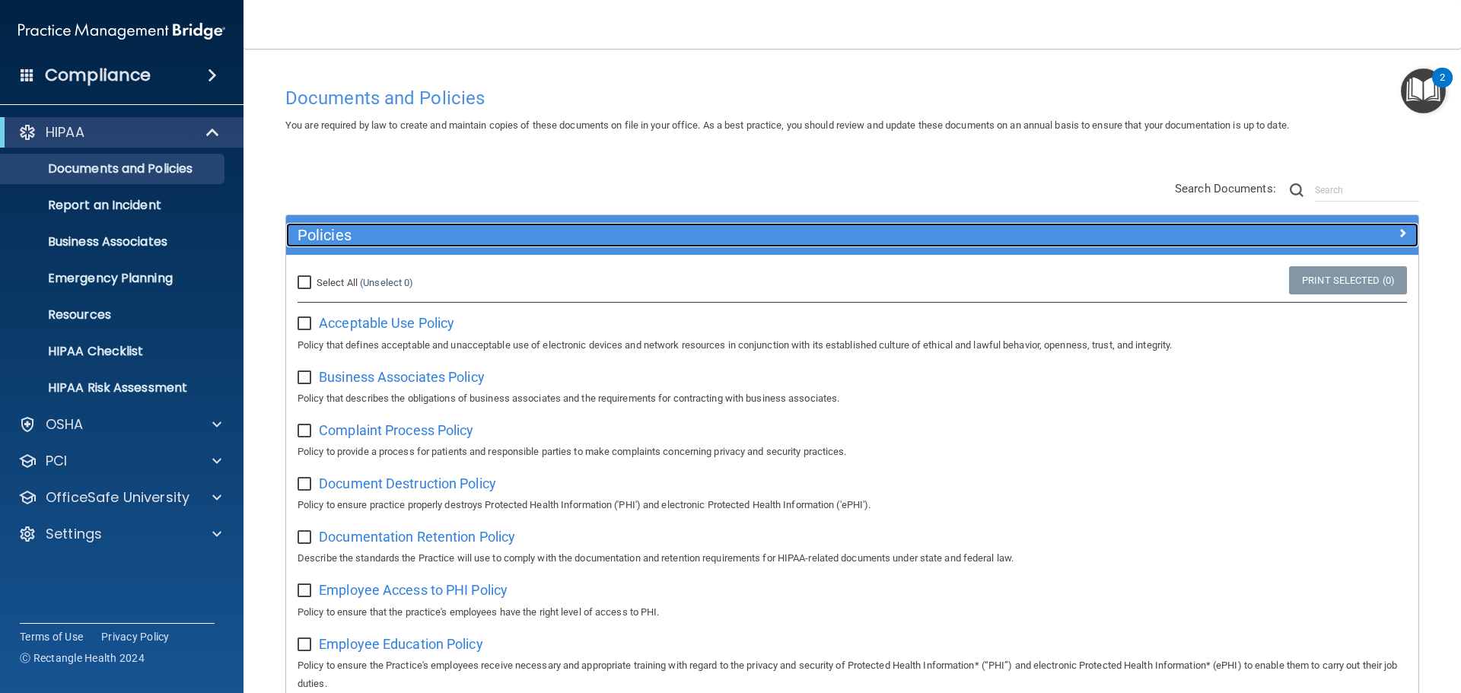
click at [653, 241] on h5 "Policies" at bounding box center [710, 235] width 826 height 17
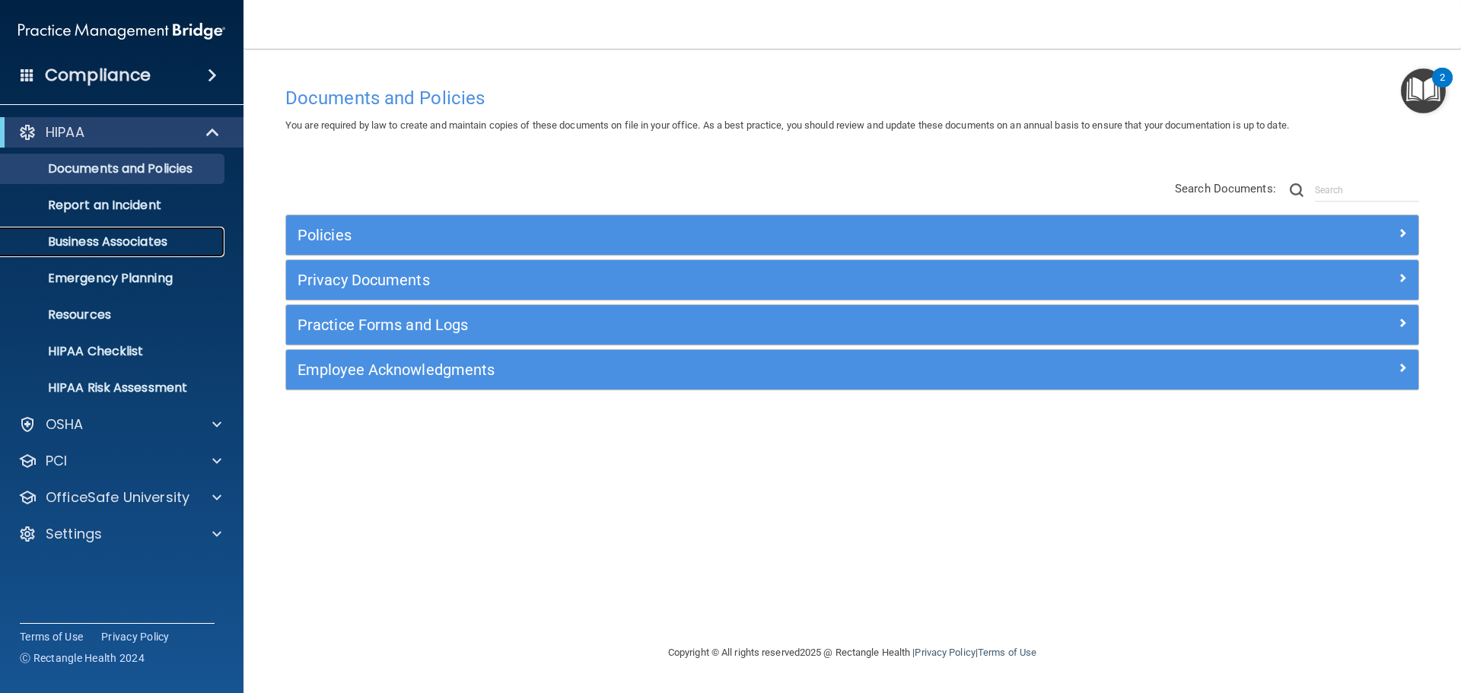
click at [171, 234] on p "Business Associates" at bounding box center [114, 241] width 208 height 15
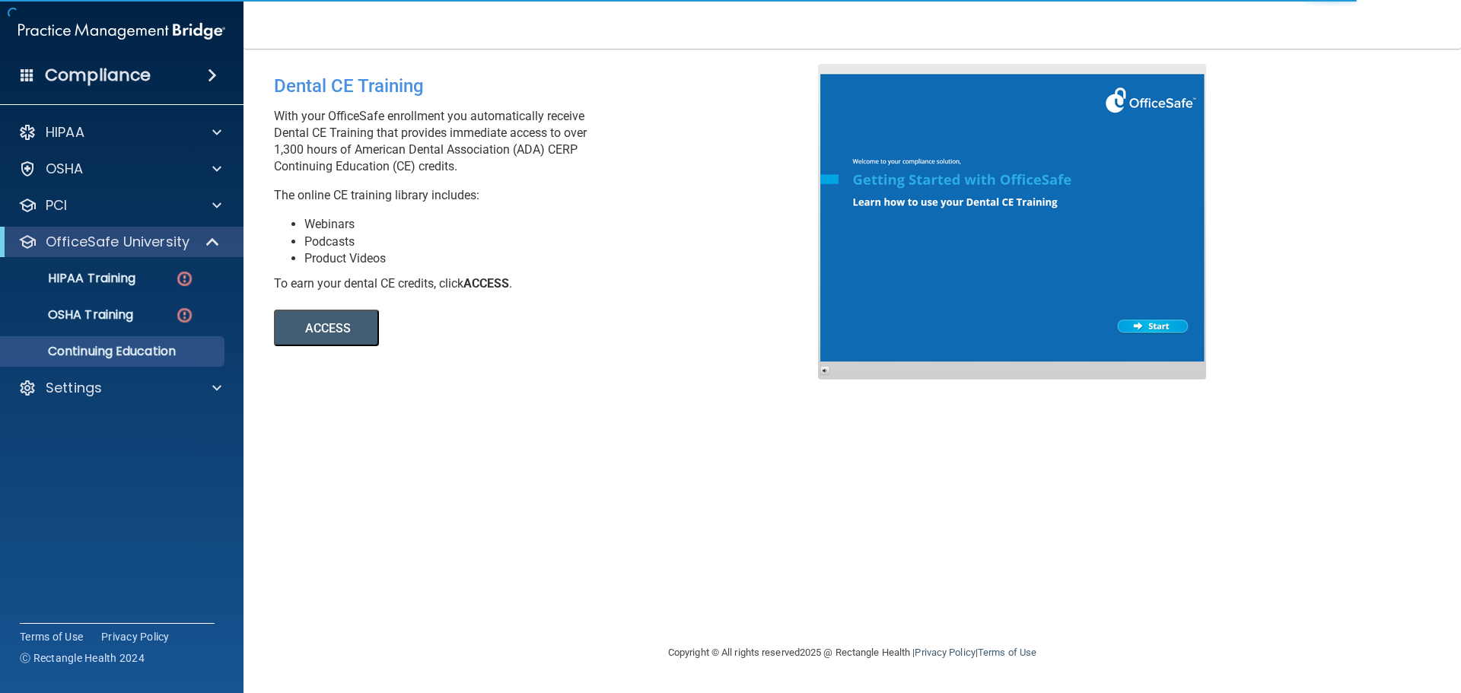
drag, startPoint x: 267, startPoint y: 142, endPoint x: 483, endPoint y: 162, distance: 217.0
click at [483, 162] on div "Dental CE Training With your OfficeSafe enrollment you automatically receive De…" at bounding box center [551, 205] width 578 height 282
click at [469, 161] on p "With your OfficeSafe enrollment you automatically receive Dental CE Training th…" at bounding box center [551, 141] width 555 height 67
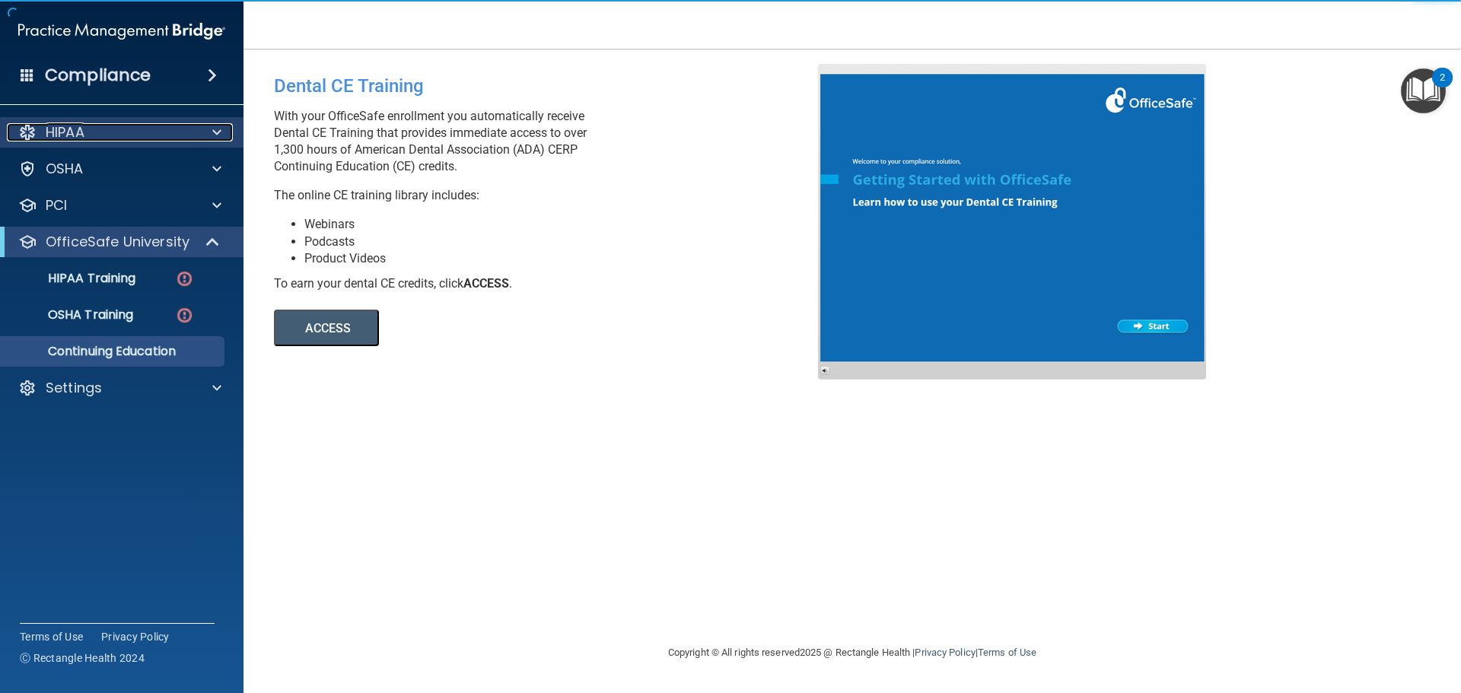
click at [192, 129] on div "HIPAA" at bounding box center [101, 132] width 189 height 18
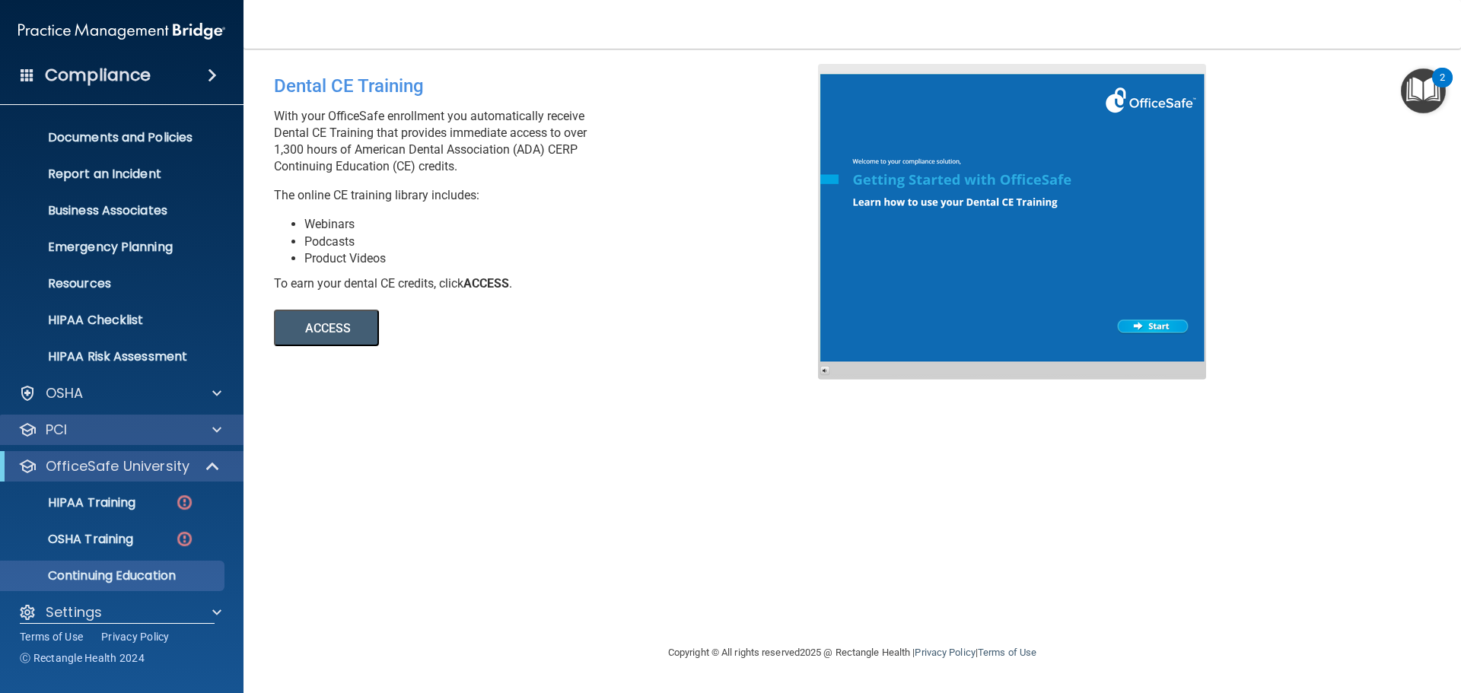
scroll to position [48, 0]
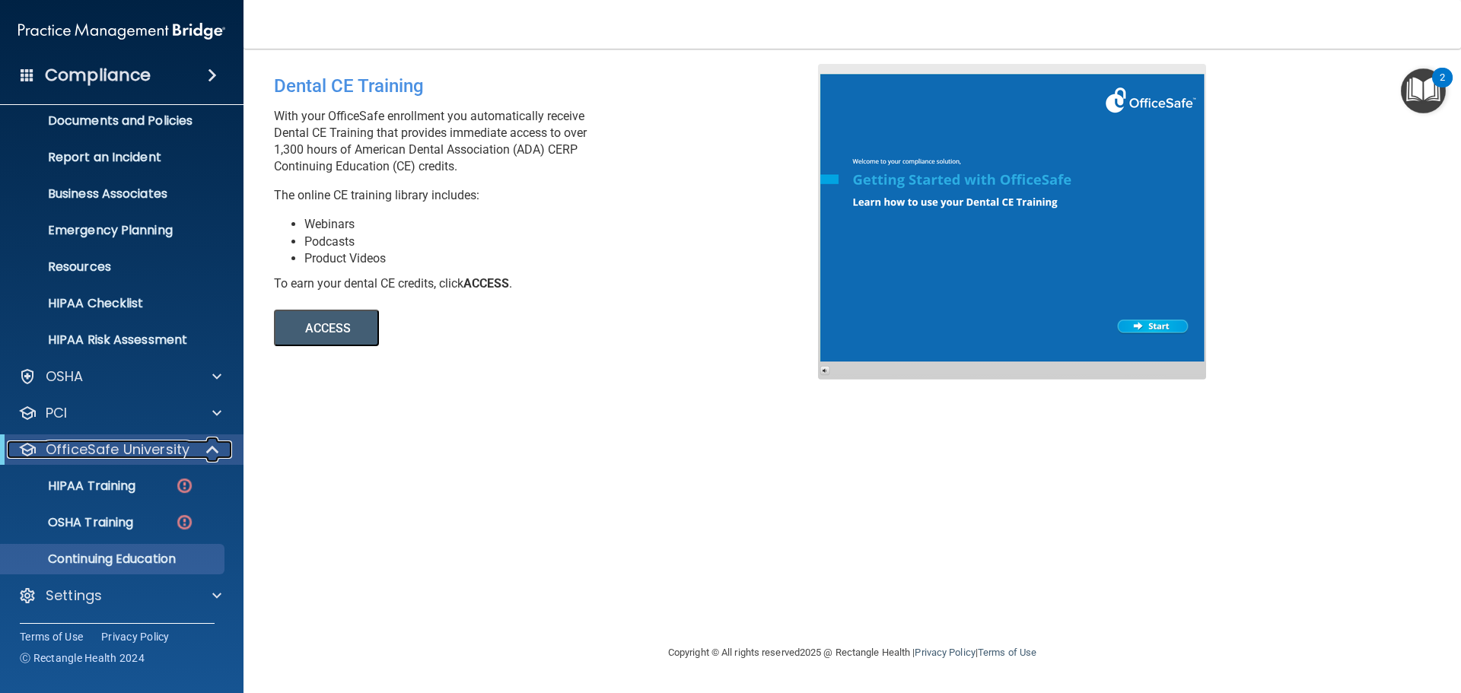
click at [208, 442] on span at bounding box center [214, 449] width 13 height 18
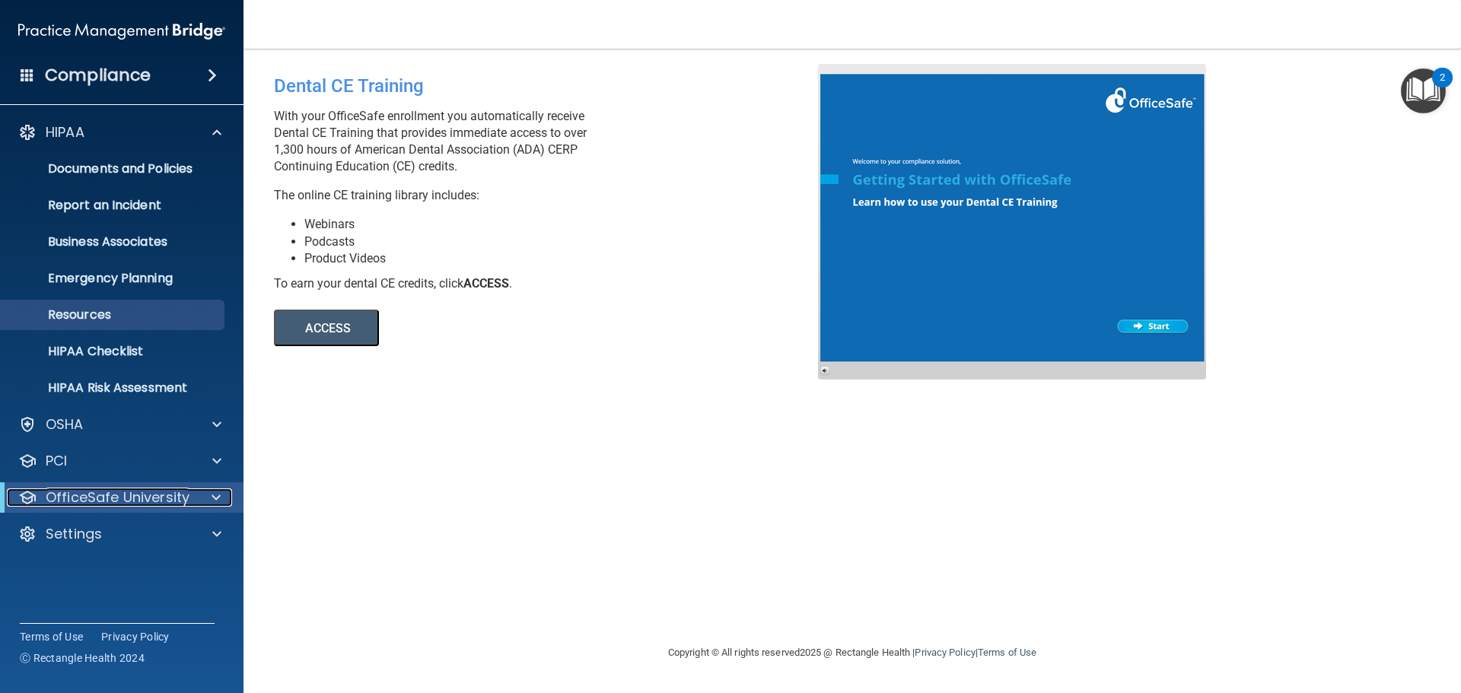
scroll to position [0, 0]
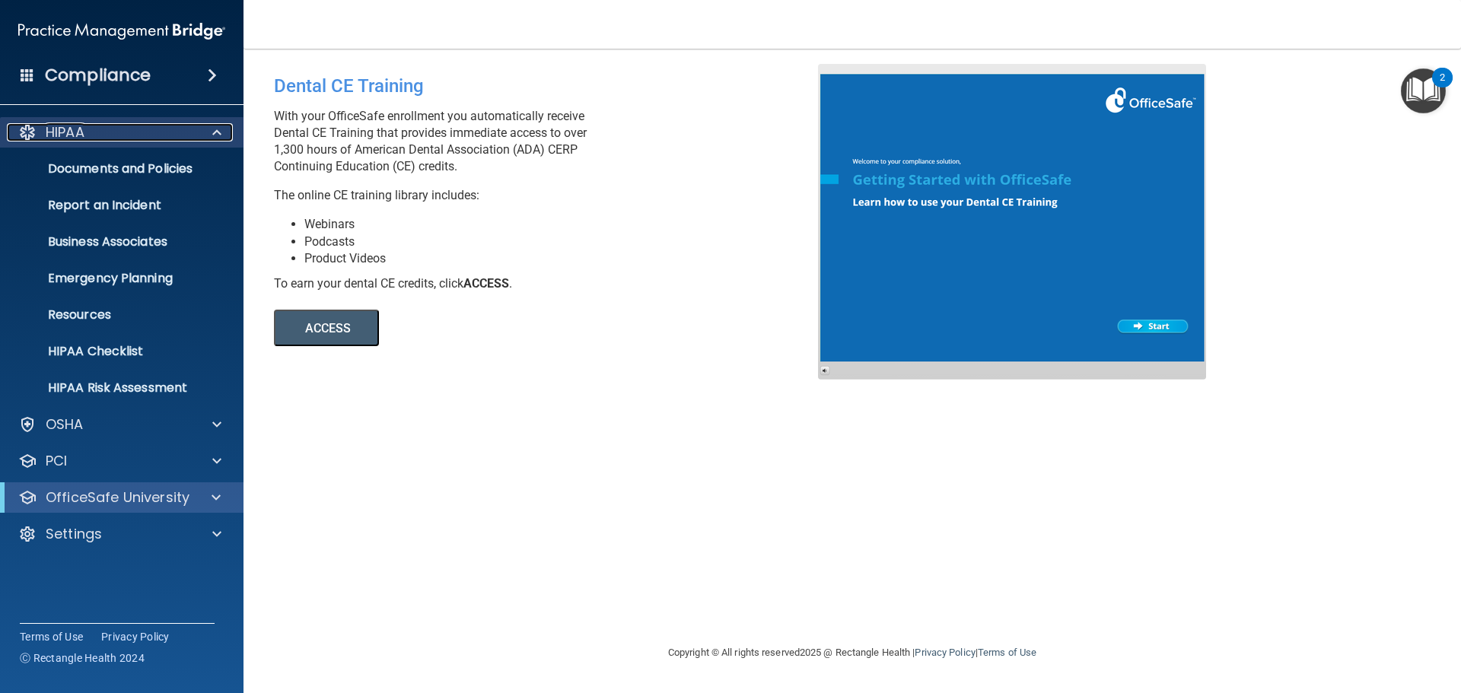
click at [211, 137] on div at bounding box center [215, 132] width 38 height 18
